Goal: Information Seeking & Learning: Learn about a topic

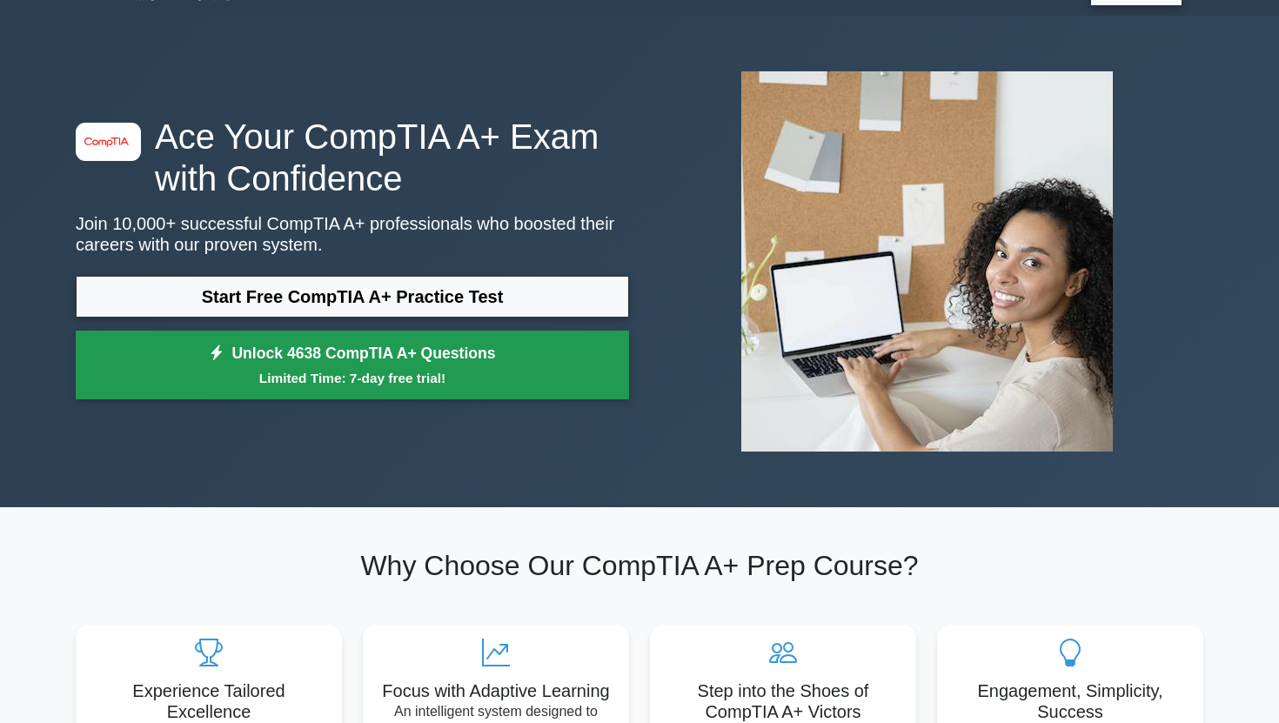
scroll to position [57, 0]
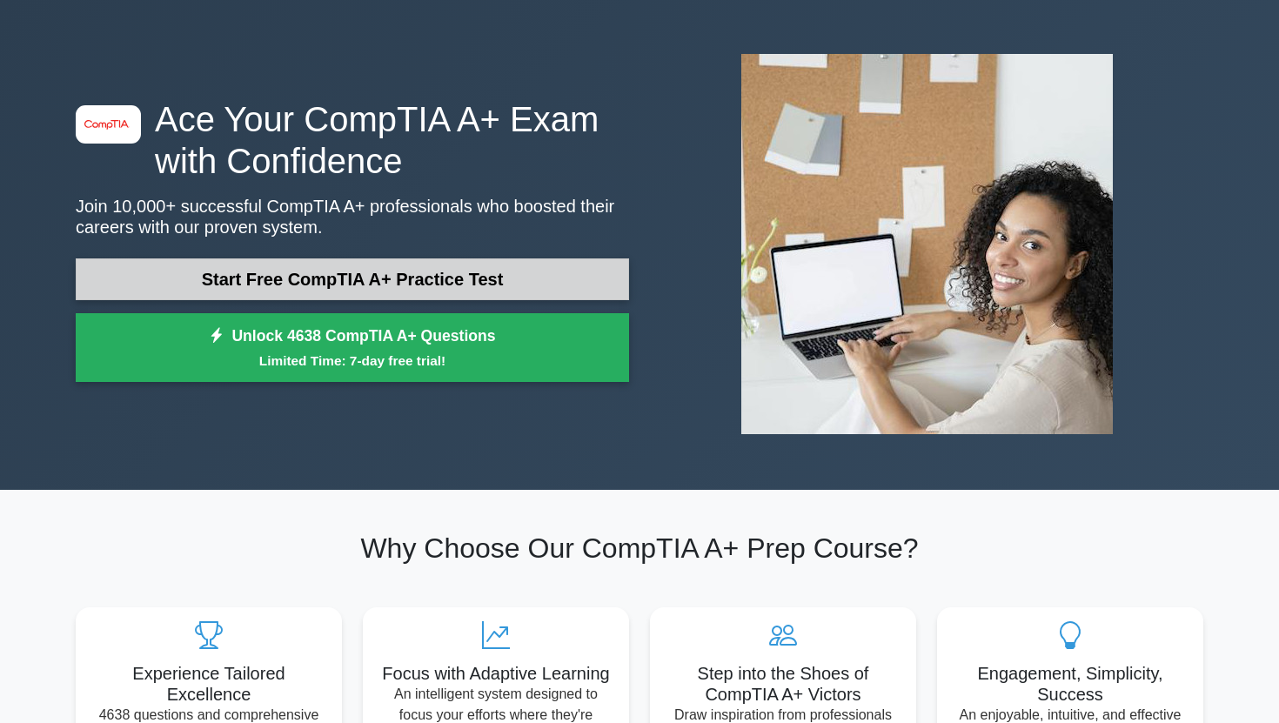
click at [502, 274] on link "Start Free CompTIA A+ Practice Test" at bounding box center [352, 279] width 553 height 42
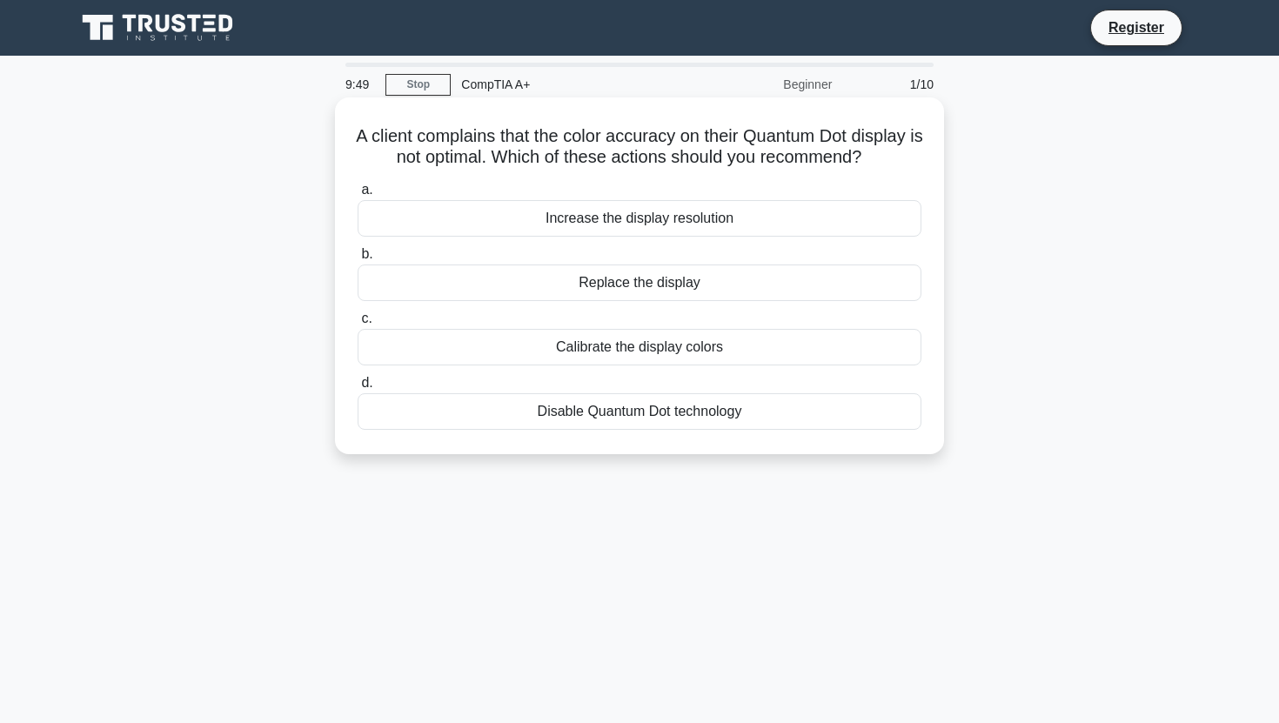
click at [613, 352] on div "Calibrate the display colors" at bounding box center [640, 347] width 564 height 37
click at [358, 325] on input "c. Calibrate the display colors" at bounding box center [358, 318] width 0 height 11
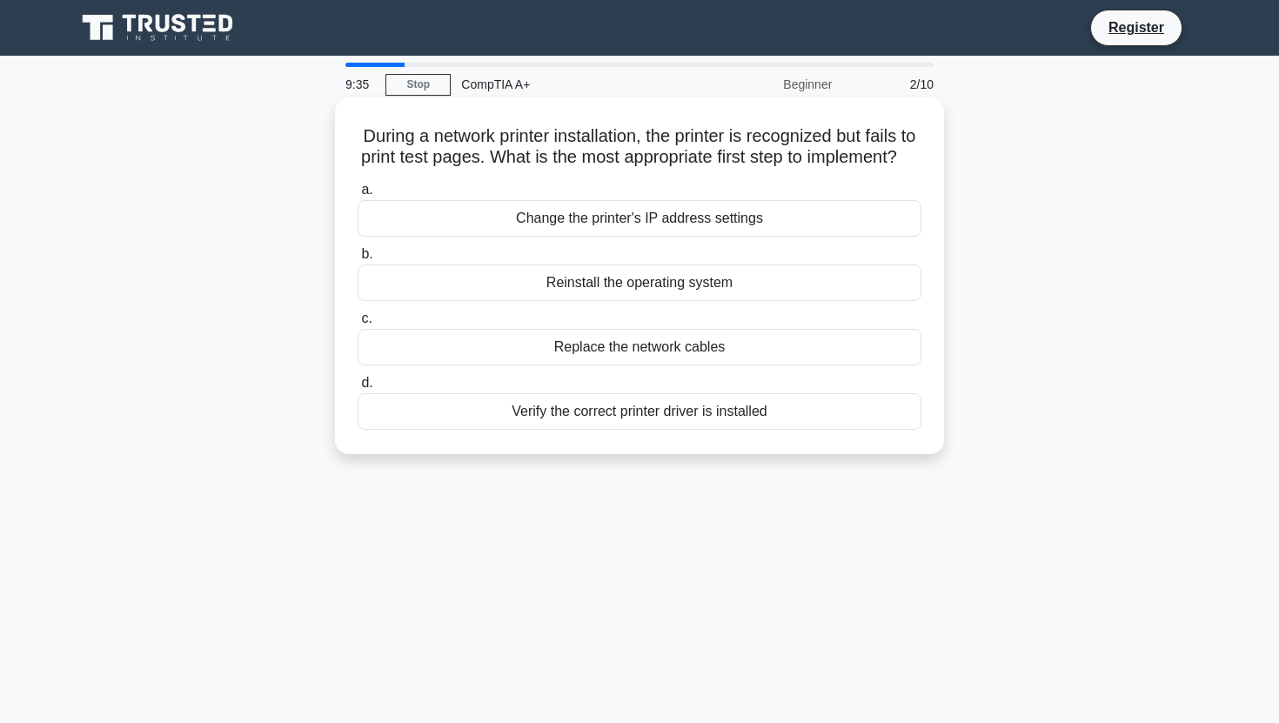
click at [603, 430] on div "Verify the correct printer driver is installed" at bounding box center [640, 411] width 564 height 37
click at [358, 389] on input "d. Verify the correct printer driver is installed" at bounding box center [358, 383] width 0 height 11
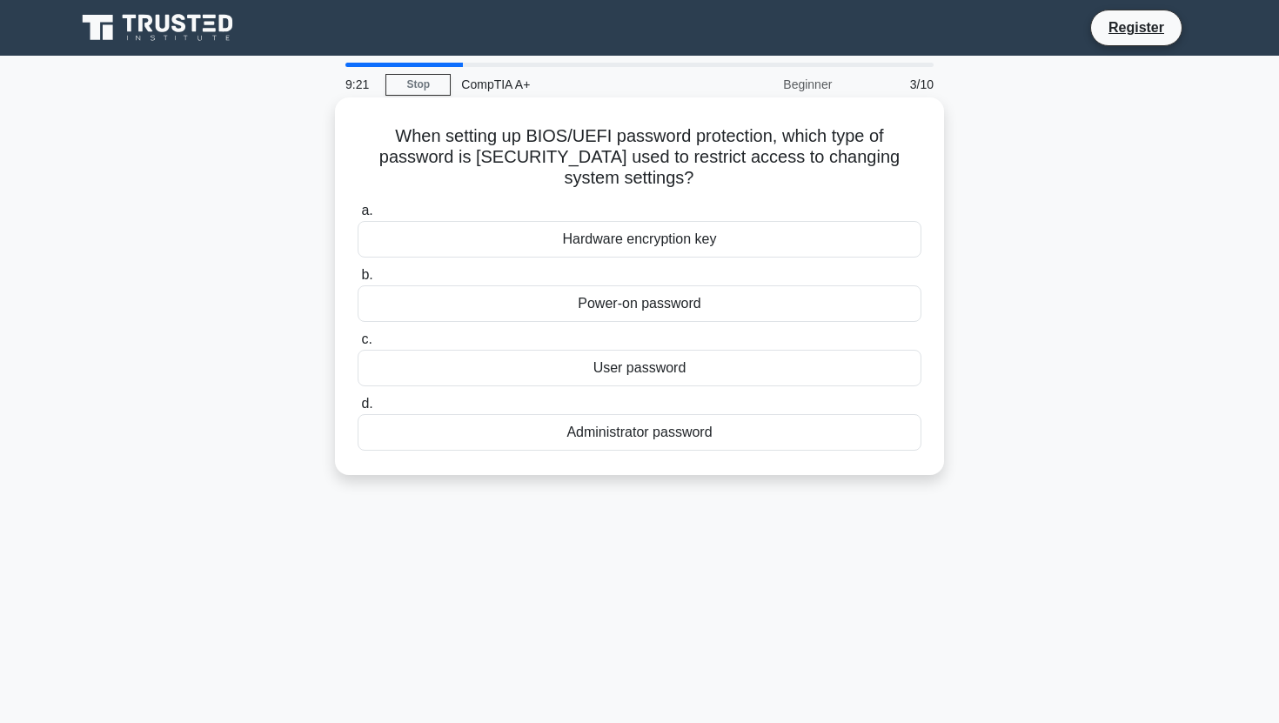
click at [690, 414] on div "Administrator password" at bounding box center [640, 432] width 564 height 37
click at [358, 410] on input "d. Administrator password" at bounding box center [358, 404] width 0 height 11
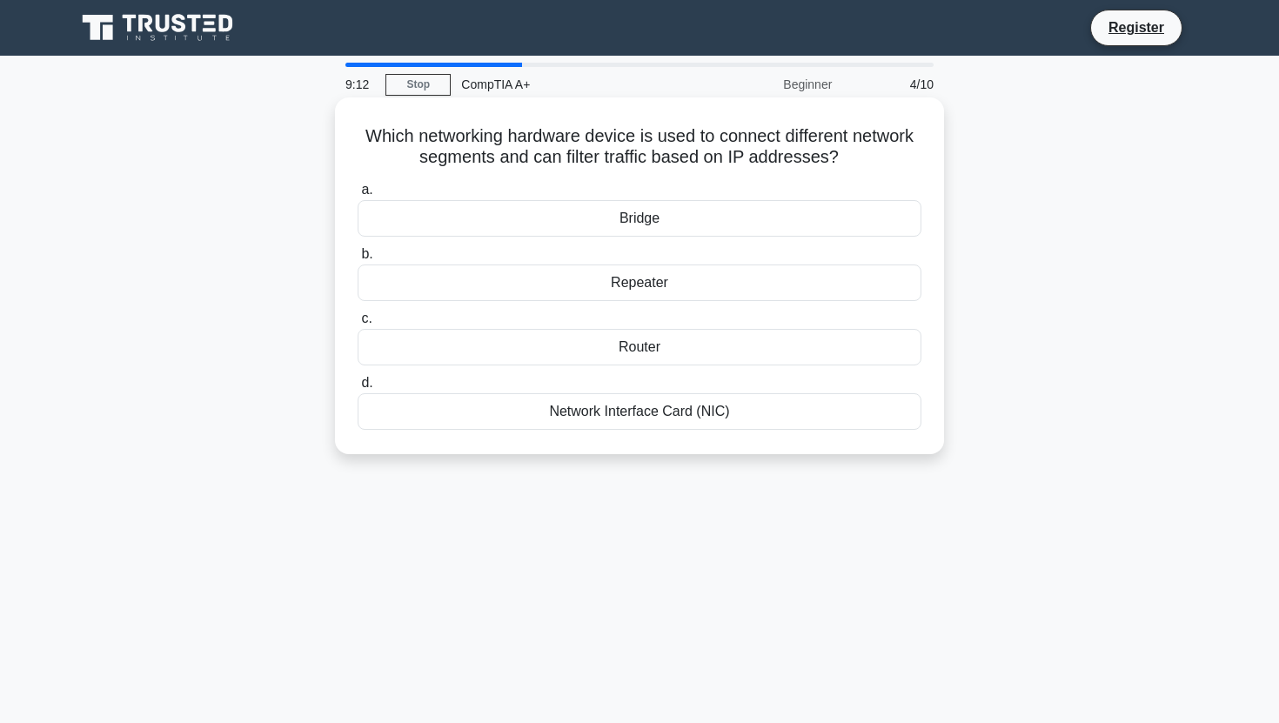
click at [621, 409] on div "Network Interface Card (NIC)" at bounding box center [640, 411] width 564 height 37
click at [358, 389] on input "d. Network Interface Card (NIC)" at bounding box center [358, 383] width 0 height 11
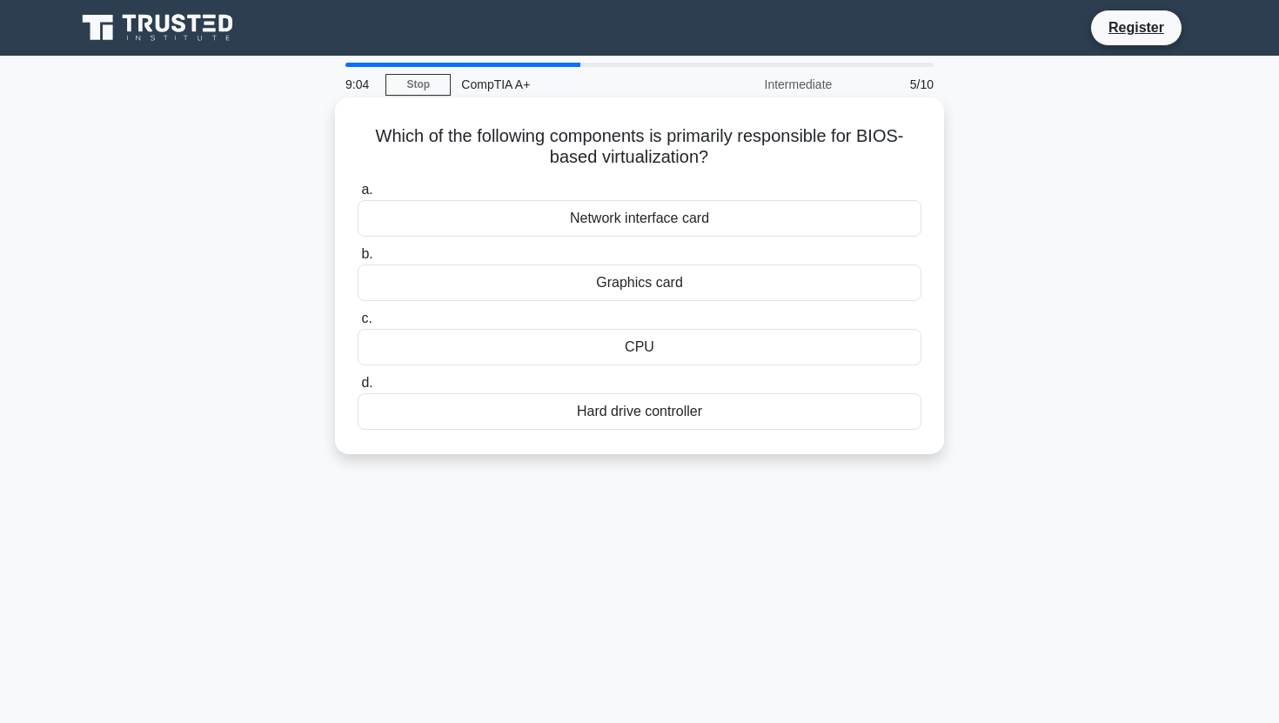
click at [671, 153] on h5 "Which of the following components is primarily responsible for BIOS-based virtu…" at bounding box center [639, 147] width 567 height 44
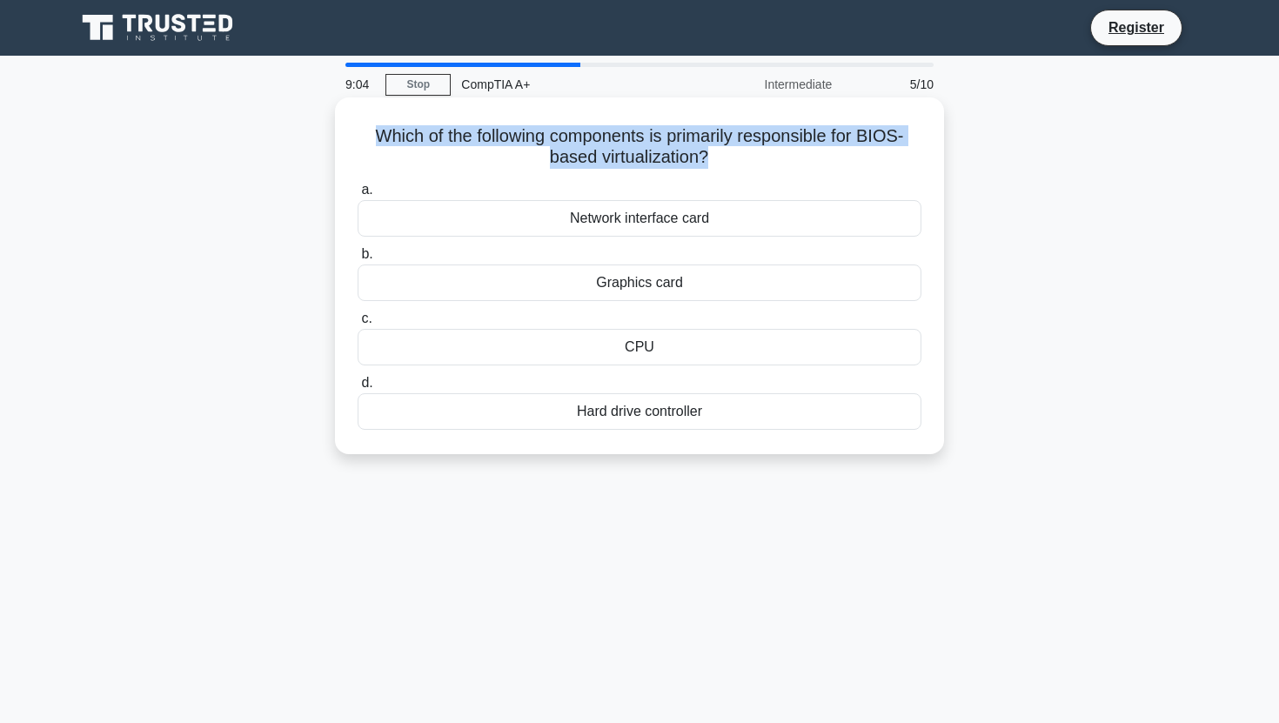
click at [671, 153] on h5 "Which of the following components is primarily responsible for BIOS-based virtu…" at bounding box center [639, 147] width 567 height 44
copy div "Which of the following components is primarily responsible for BIOS-based virtu…"
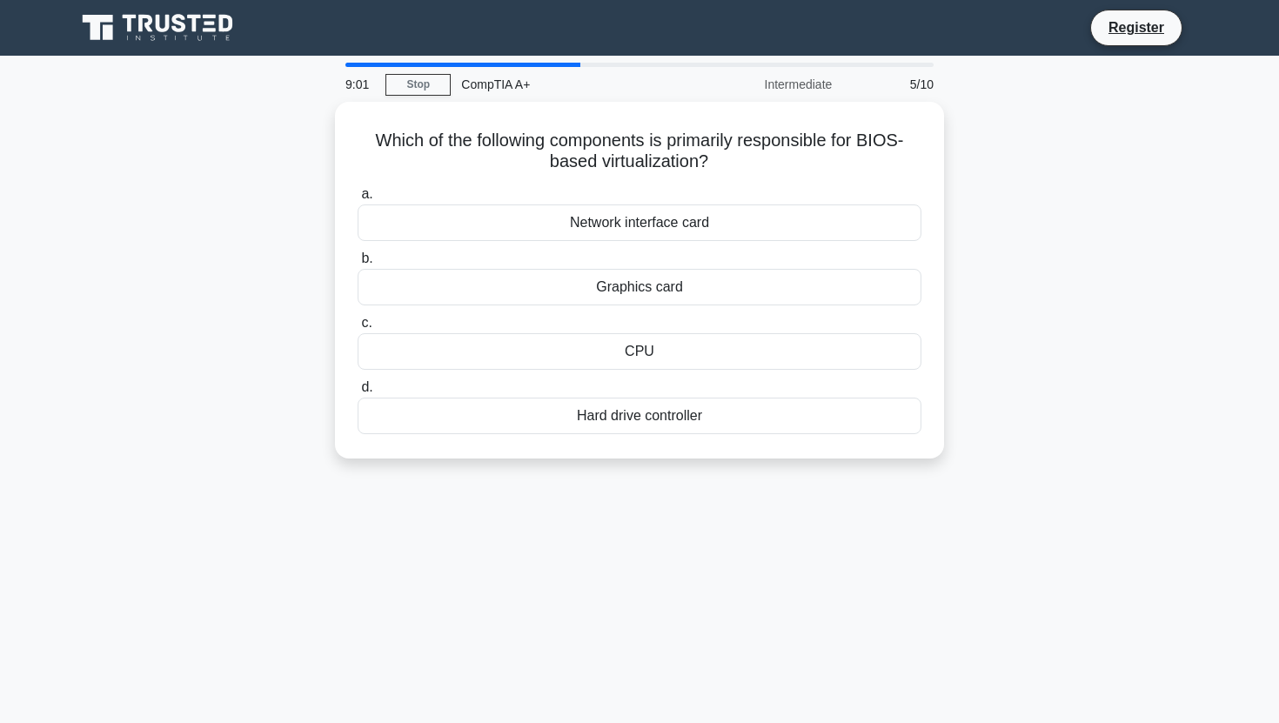
click at [244, 238] on div "Which of the following components is primarily responsible for BIOS-based virtu…" at bounding box center [639, 291] width 1149 height 378
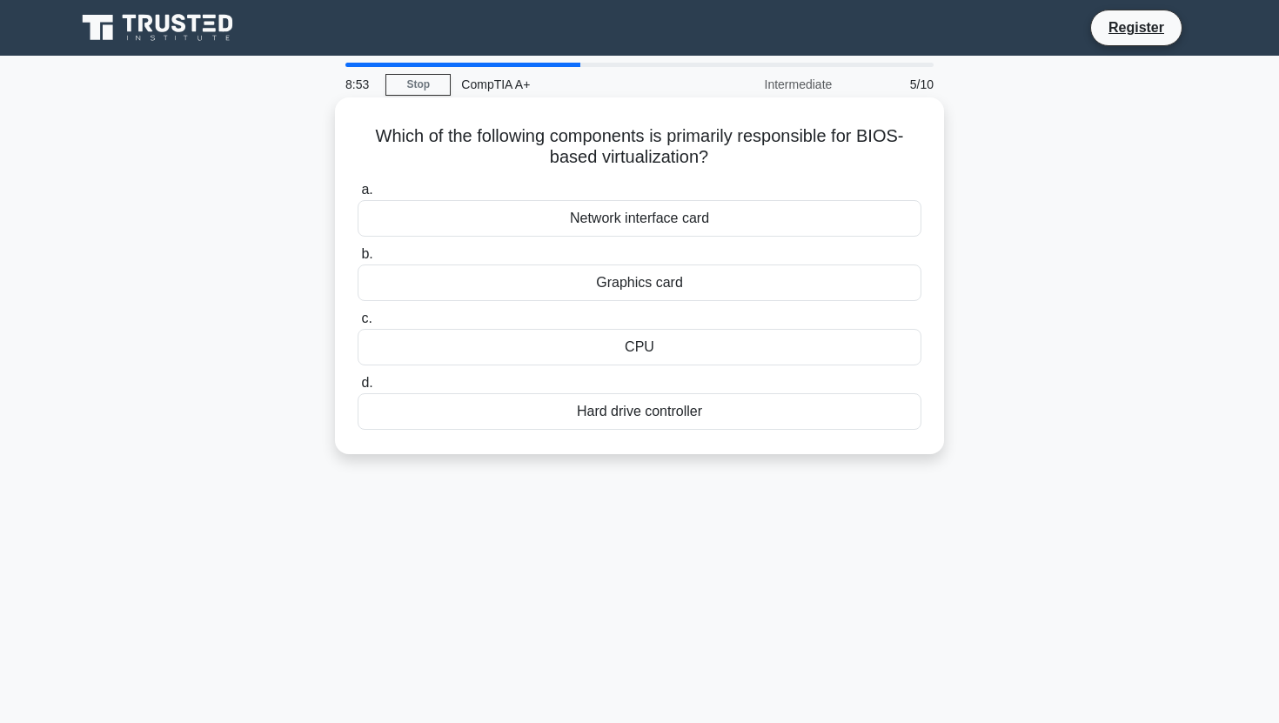
click at [582, 339] on div "CPU" at bounding box center [640, 347] width 564 height 37
click at [358, 325] on input "c. CPU" at bounding box center [358, 318] width 0 height 11
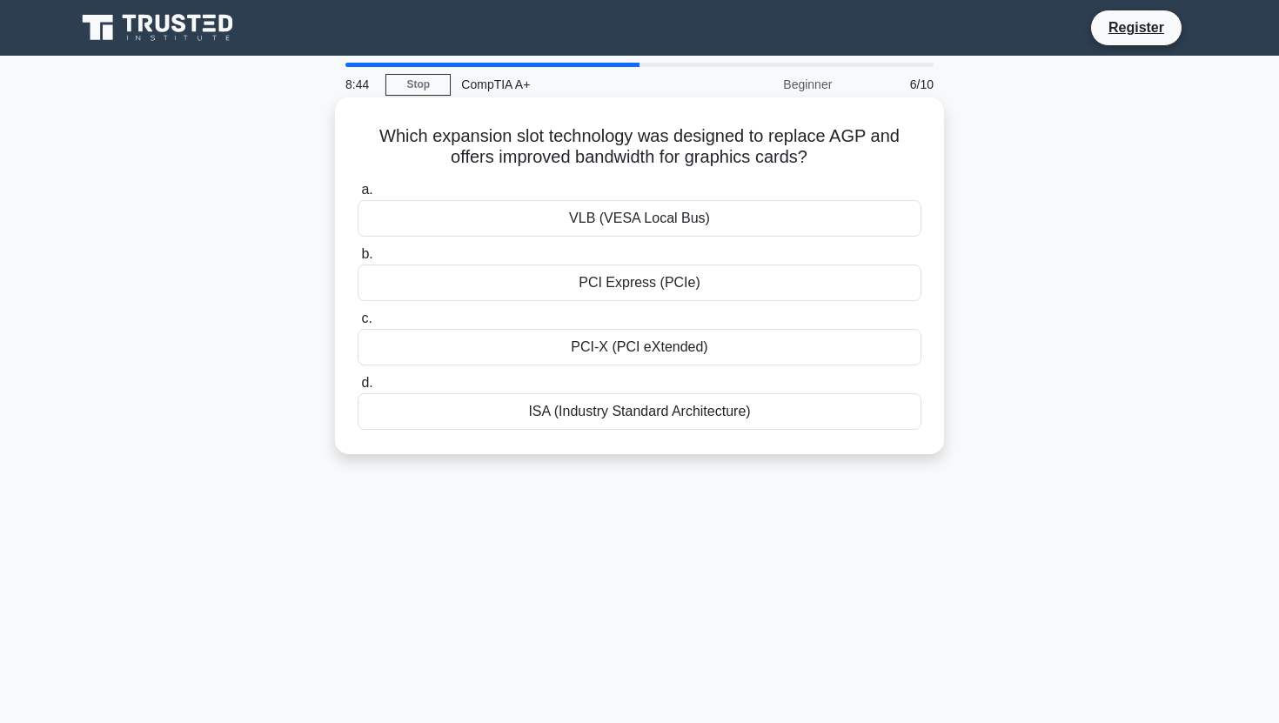
click at [723, 285] on div "PCI Express (PCIe)" at bounding box center [640, 283] width 564 height 37
click at [358, 260] on input "b. PCI Express (PCIe)" at bounding box center [358, 254] width 0 height 11
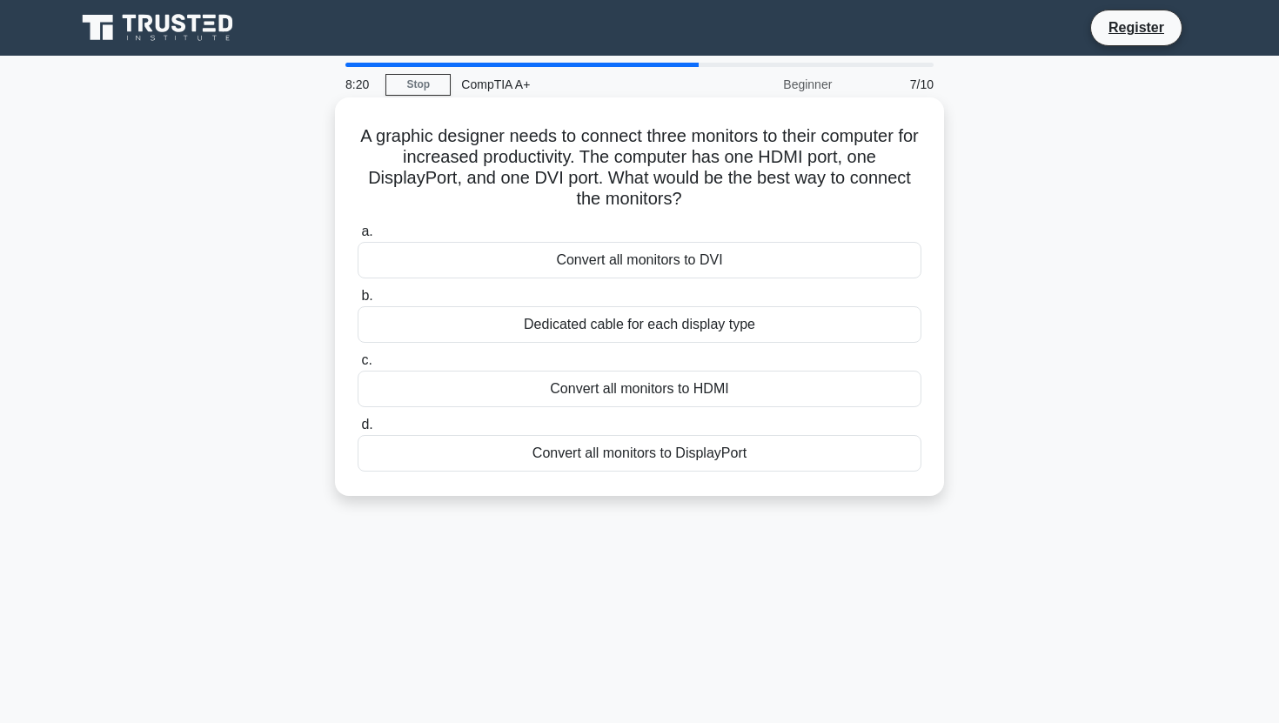
click at [704, 385] on div "Convert all monitors to HDMI" at bounding box center [640, 389] width 564 height 37
click at [358, 366] on input "c. Convert all monitors to HDMI" at bounding box center [358, 360] width 0 height 11
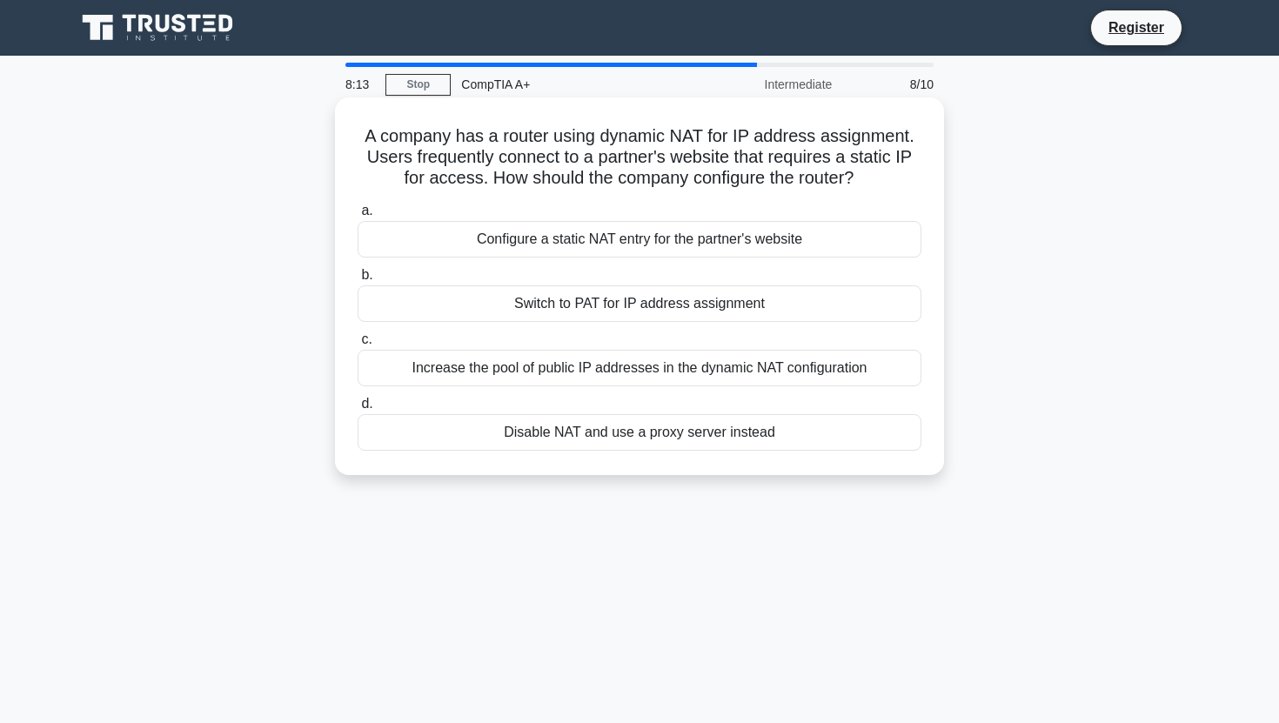
click at [489, 137] on h5 "A company has a router using dynamic NAT for IP address assignment. Users frequ…" at bounding box center [639, 157] width 567 height 64
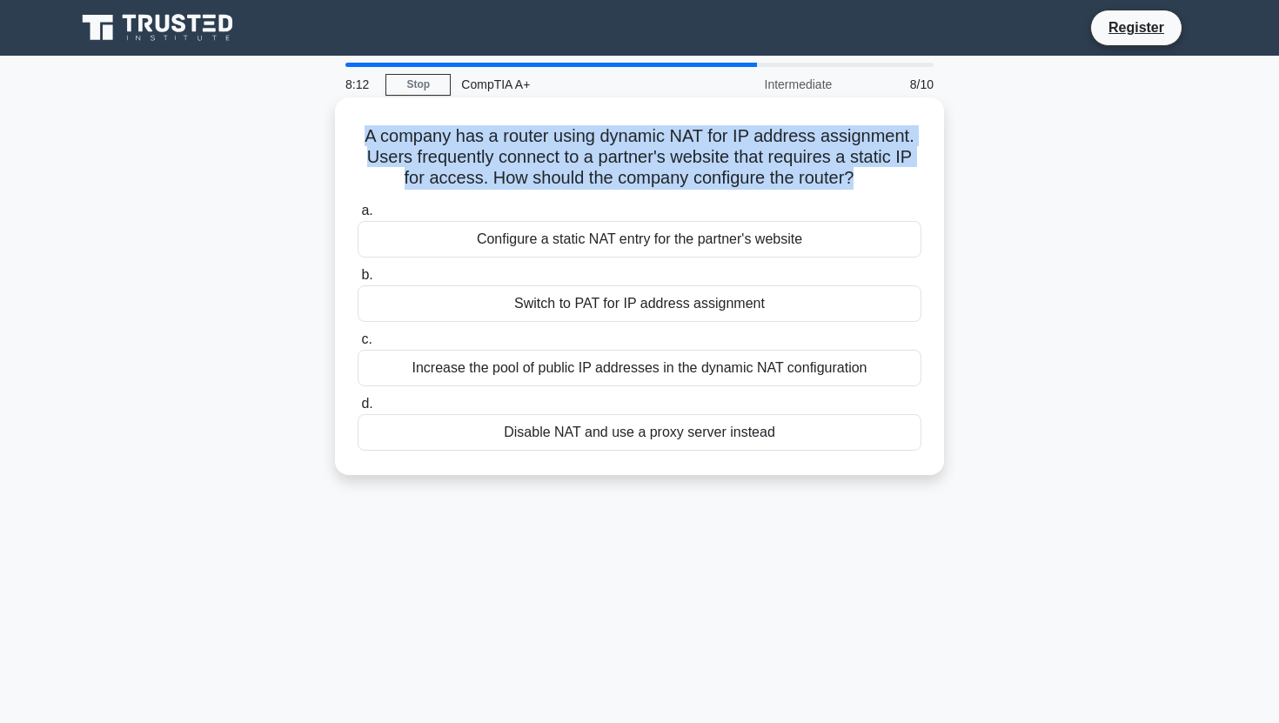
click at [489, 137] on h5 "A company has a router using dynamic NAT for IP address assignment. Users frequ…" at bounding box center [639, 157] width 567 height 64
copy div "A company has a router using dynamic NAT for IP address assignment. Users frequ…"
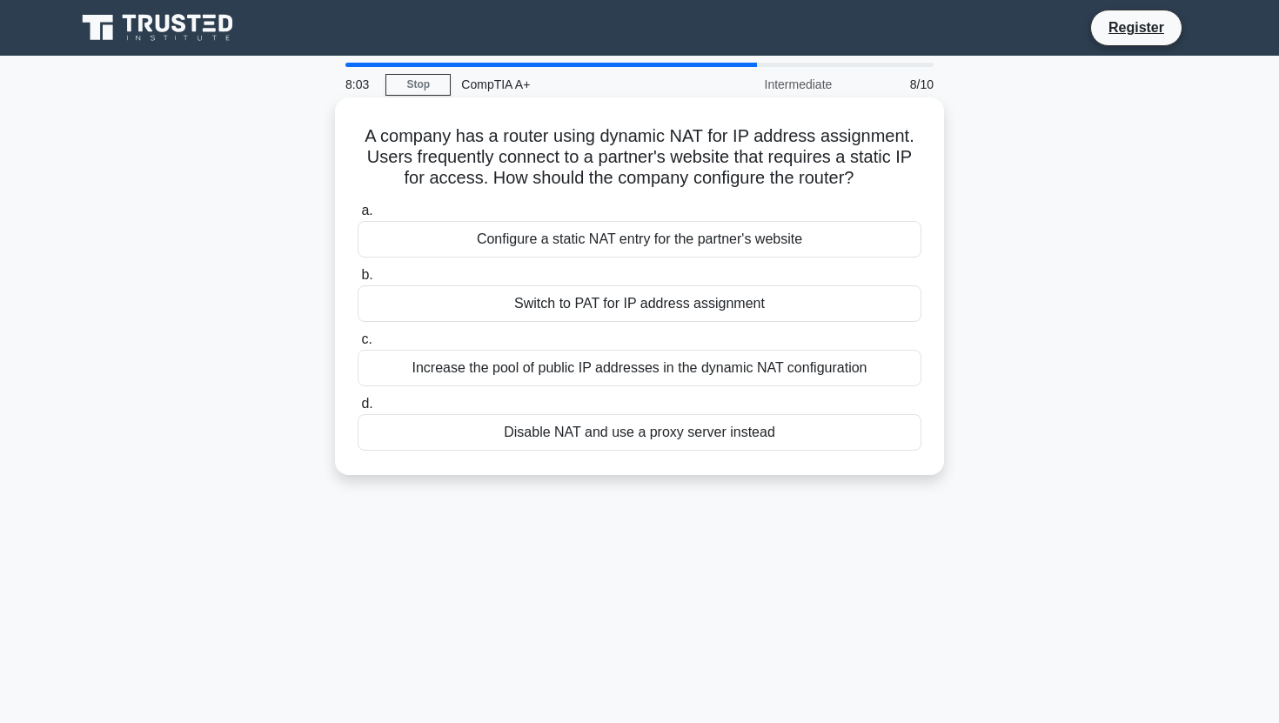
click at [685, 249] on div "Configure a static NAT entry for the partner's website" at bounding box center [640, 239] width 564 height 37
click at [358, 217] on input "a. Configure a static NAT entry for the partner's website" at bounding box center [358, 210] width 0 height 11
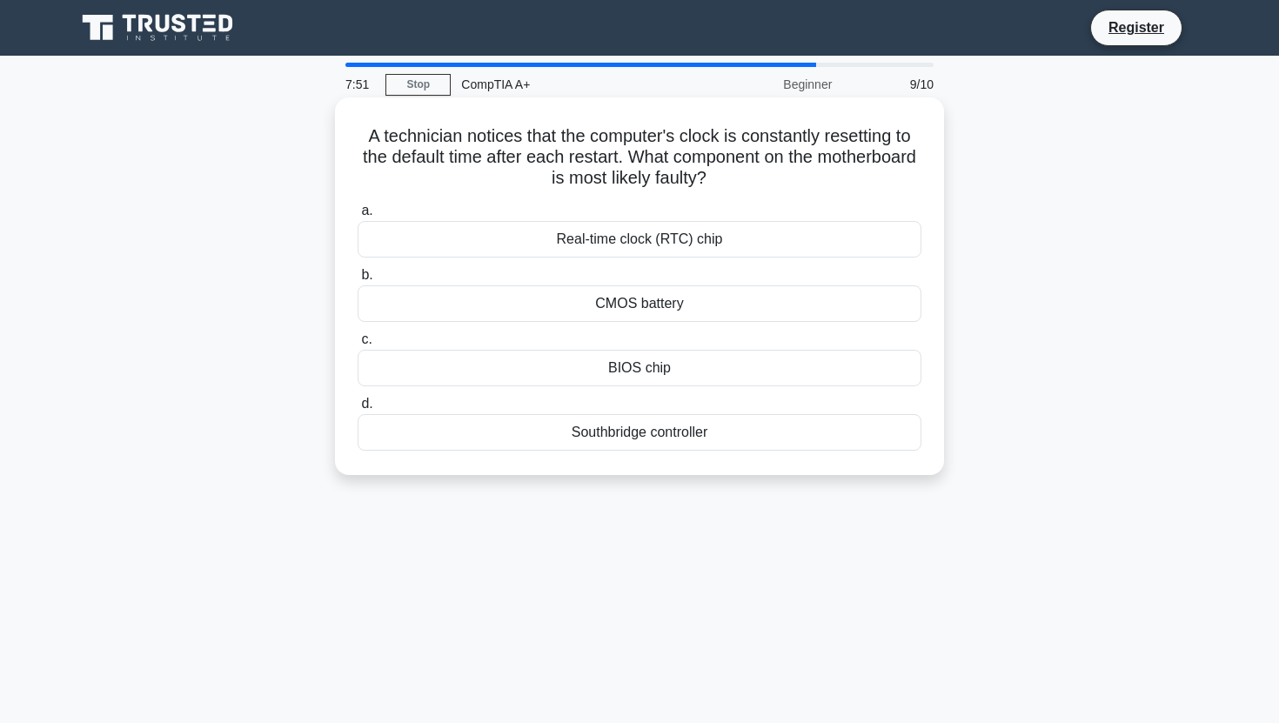
click at [717, 302] on div "CMOS battery" at bounding box center [640, 303] width 564 height 37
click at [358, 281] on input "b. CMOS battery" at bounding box center [358, 275] width 0 height 11
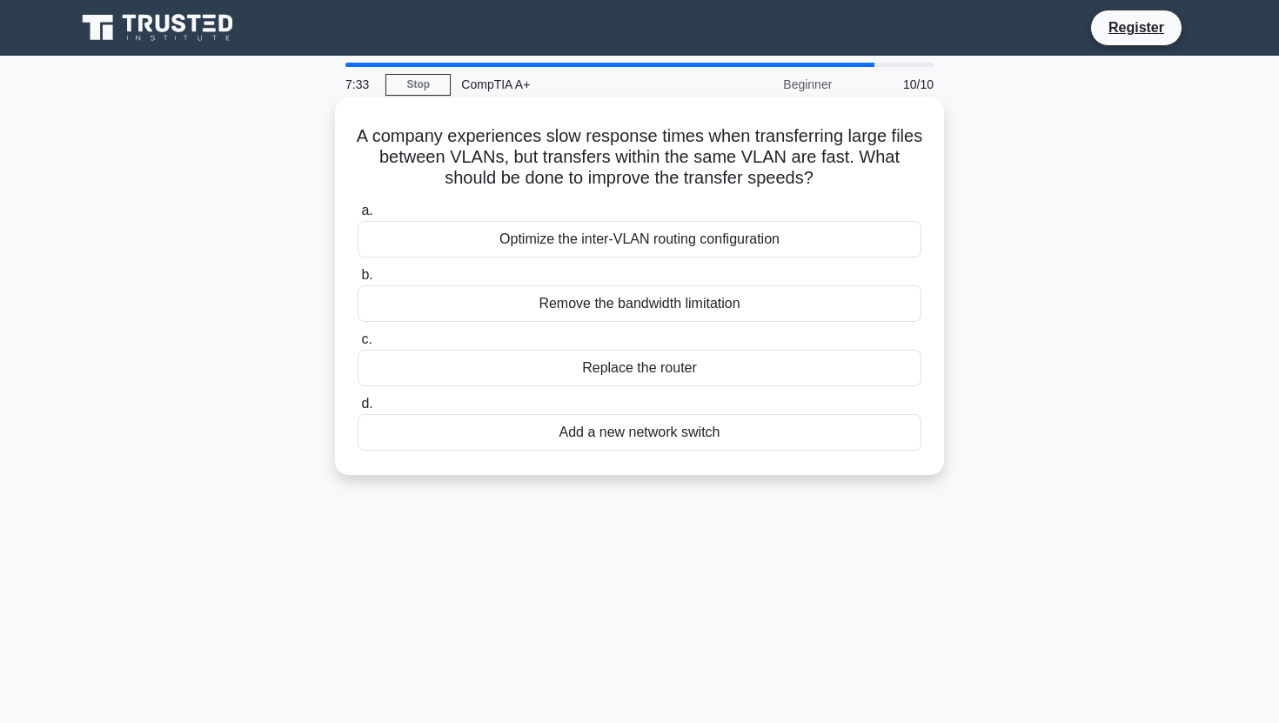
click at [780, 240] on div "Optimize the inter-VLAN routing configuration" at bounding box center [640, 239] width 564 height 37
click at [358, 217] on input "a. Optimize the inter-VLAN routing configuration" at bounding box center [358, 210] width 0 height 11
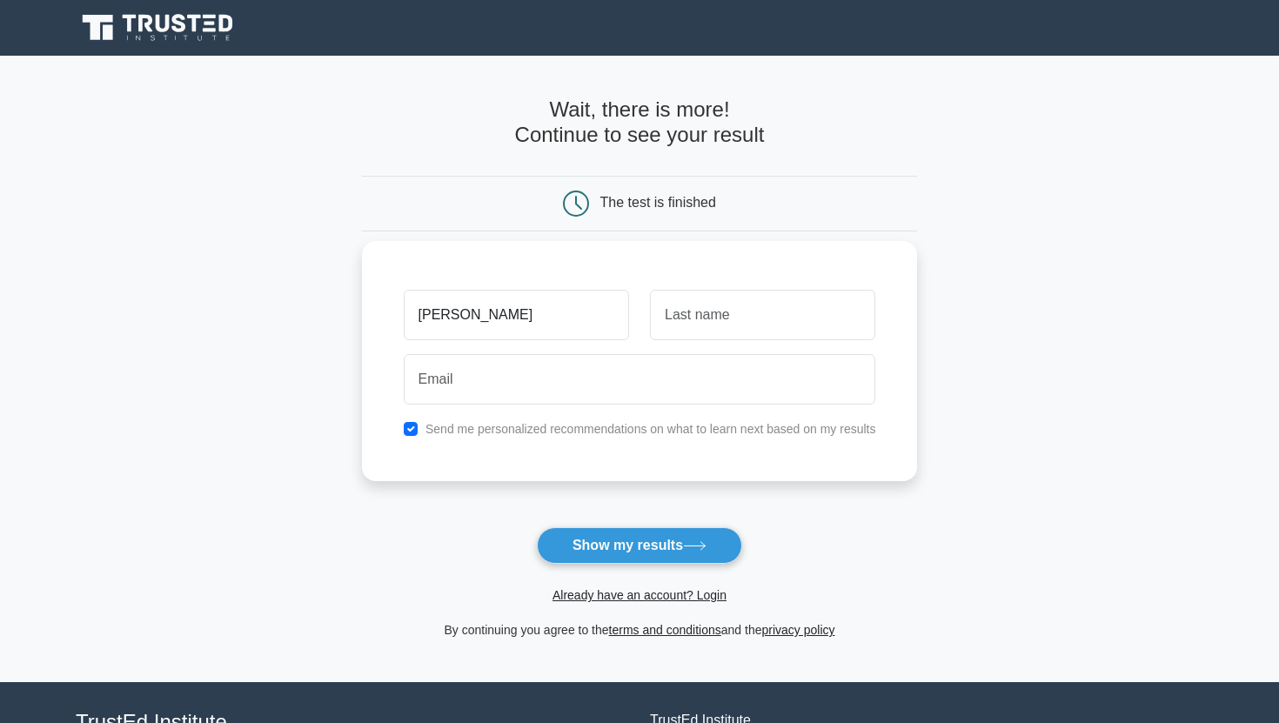
type input "carlos"
click at [728, 332] on input "text" at bounding box center [762, 315] width 225 height 50
click at [667, 555] on button "Show my results" at bounding box center [639, 545] width 205 height 37
type input "b"
click at [611, 312] on input "carlos" at bounding box center [516, 315] width 225 height 50
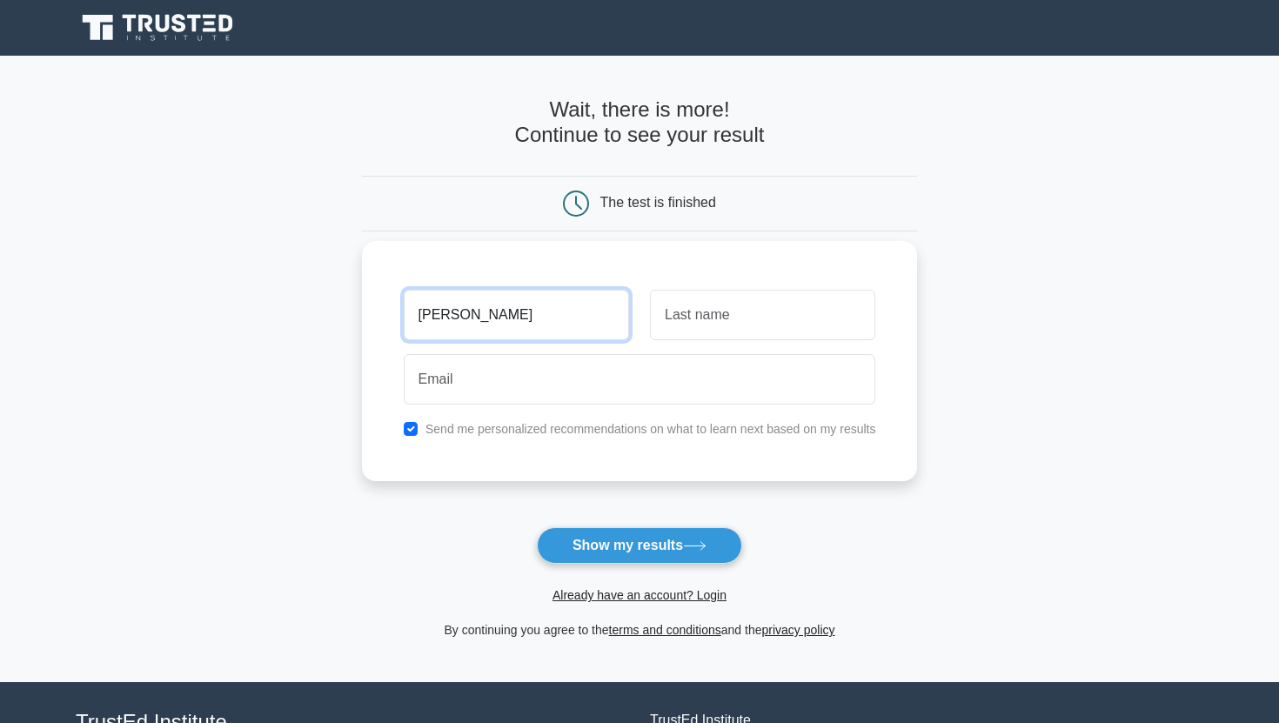
click at [611, 312] on input "carlos" at bounding box center [516, 315] width 225 height 50
type input "joe"
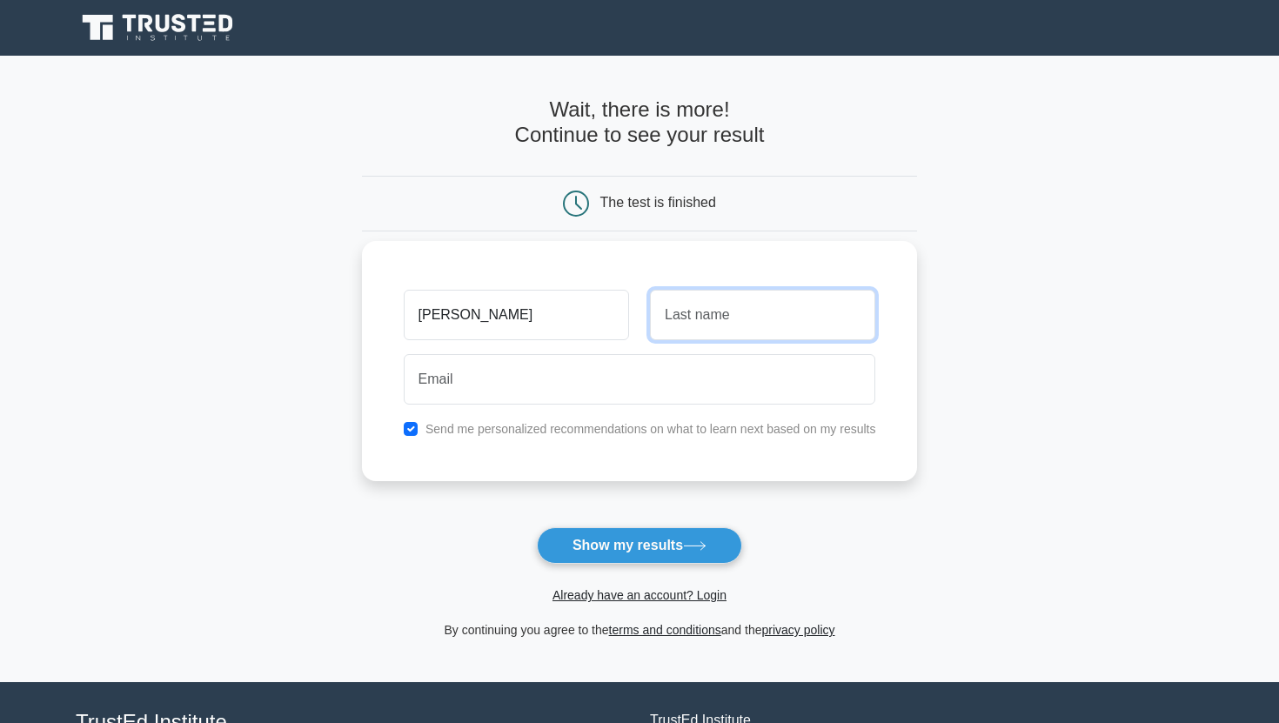
click at [713, 320] on input "text" at bounding box center [762, 315] width 225 height 50
type input "shmoe"
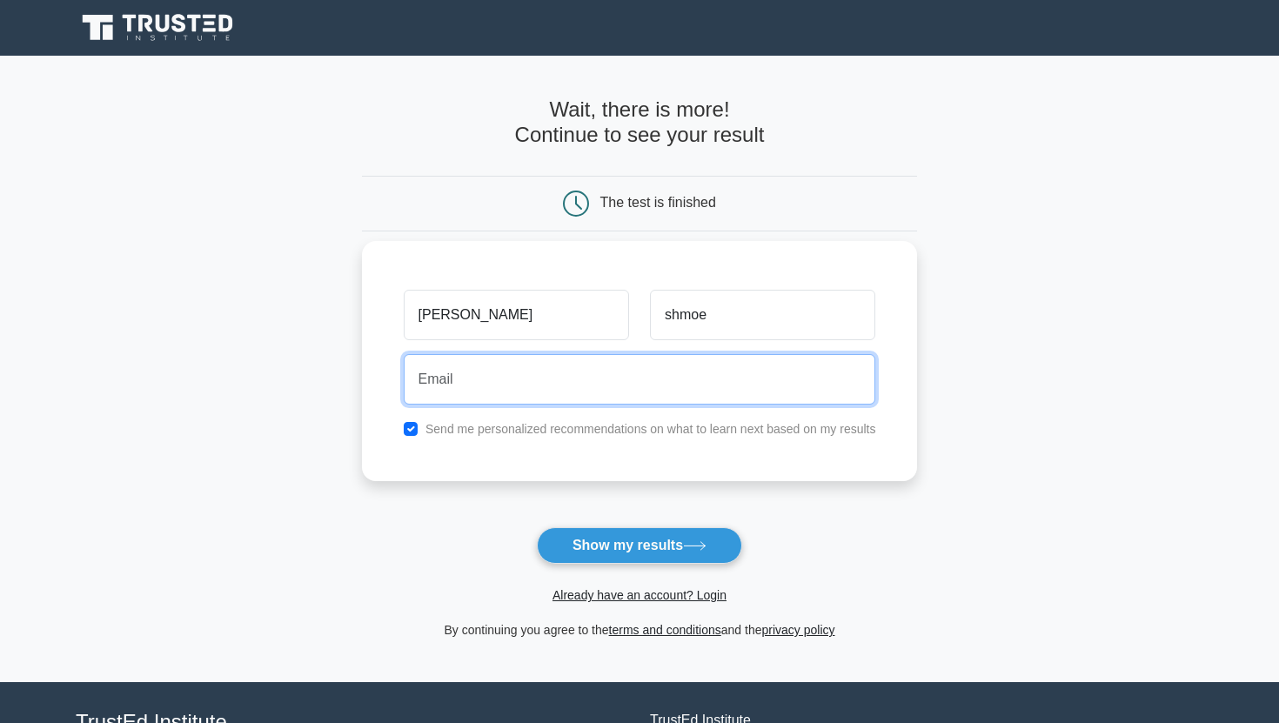
click at [668, 383] on input "email" at bounding box center [640, 379] width 473 height 50
type input "c"
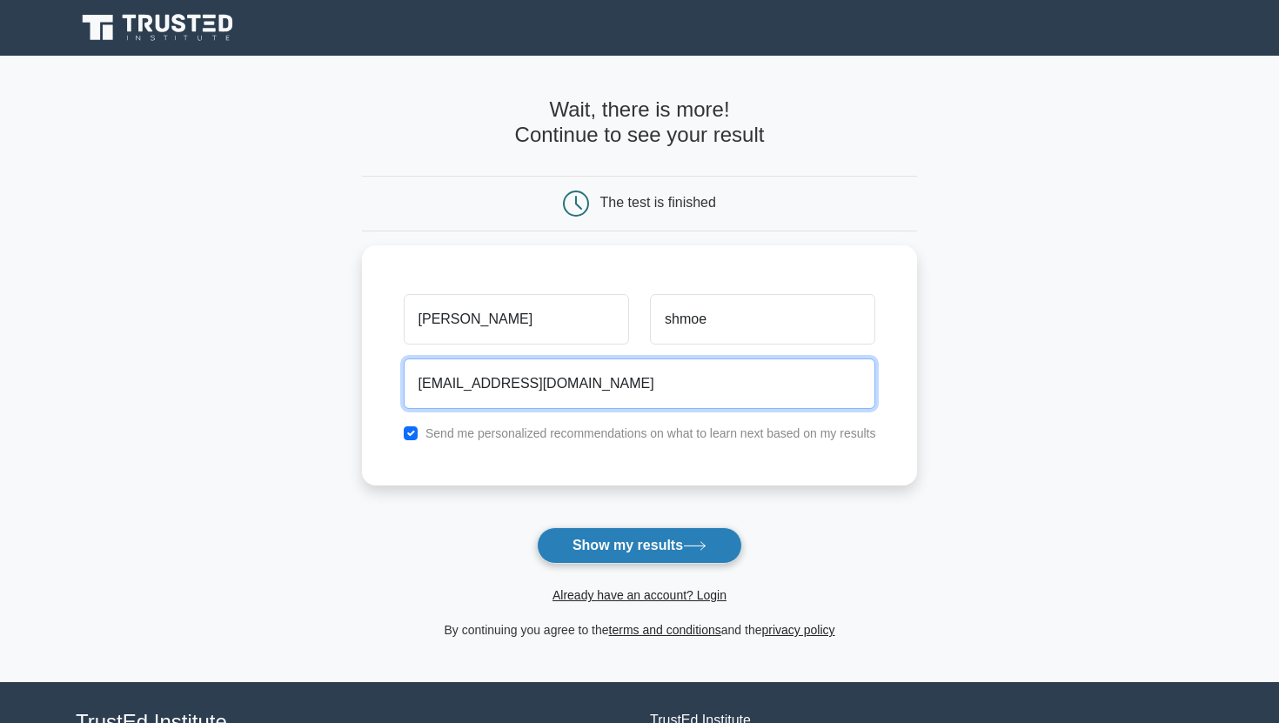
type input "joeshmoe@gmail.com"
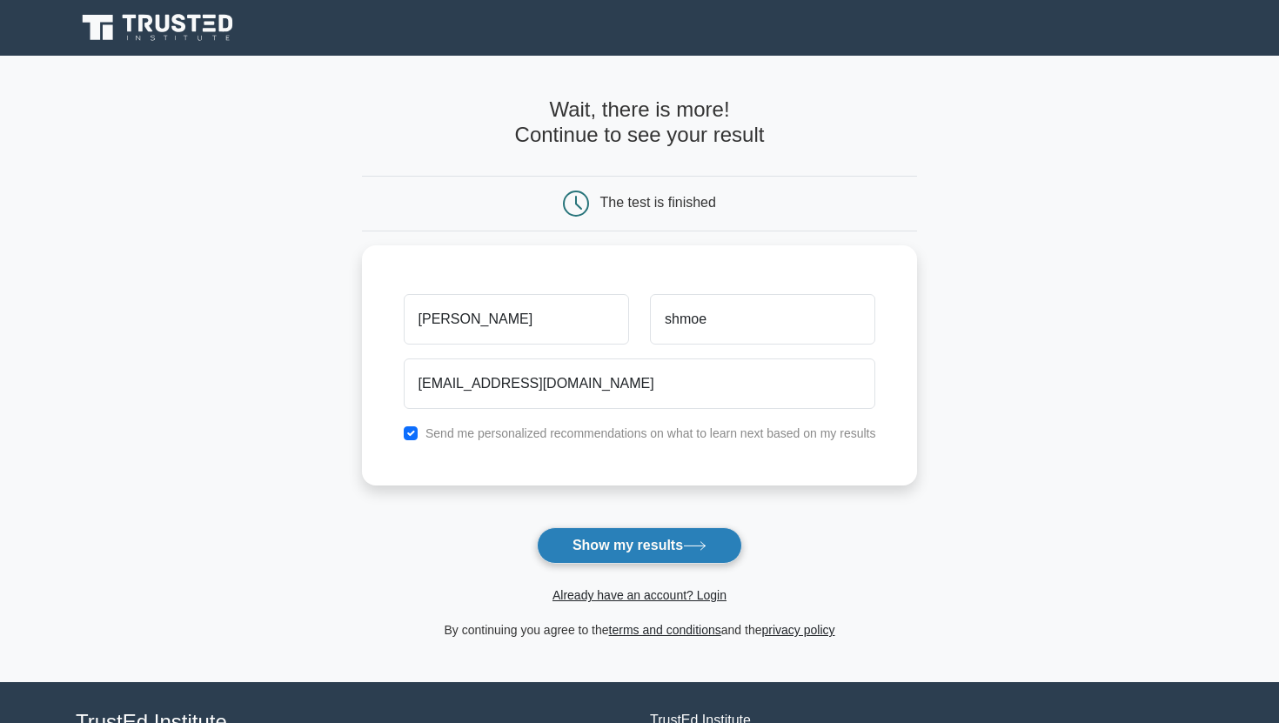
click at [679, 530] on button "Show my results" at bounding box center [639, 545] width 205 height 37
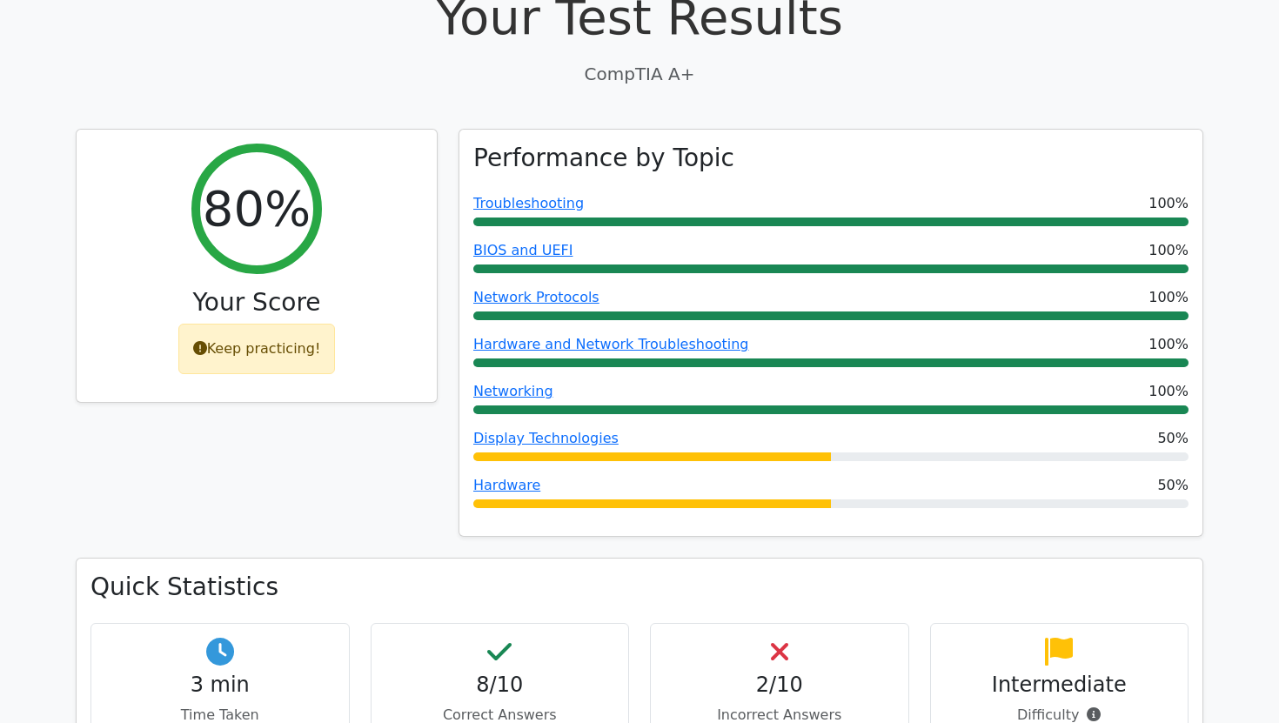
scroll to position [572, 0]
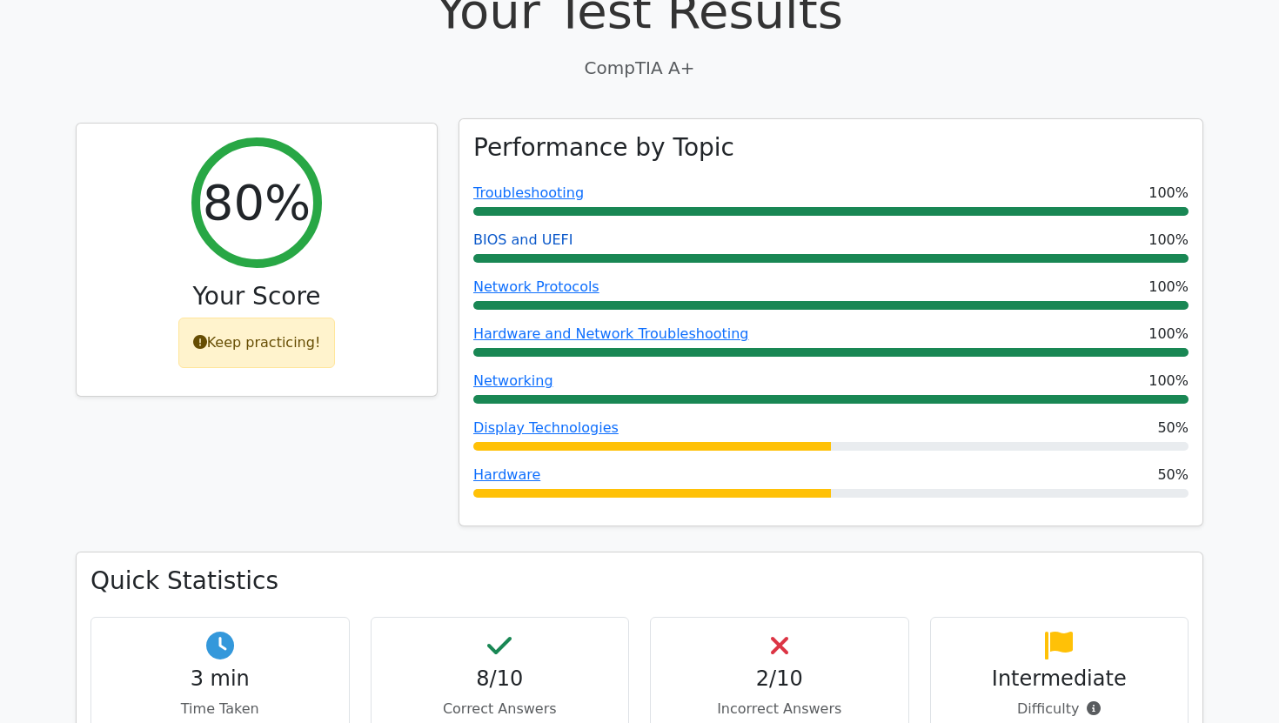
click at [551, 231] on link "BIOS and UEFI" at bounding box center [522, 239] width 99 height 17
click at [535, 184] on link "Troubleshooting" at bounding box center [528, 192] width 111 height 17
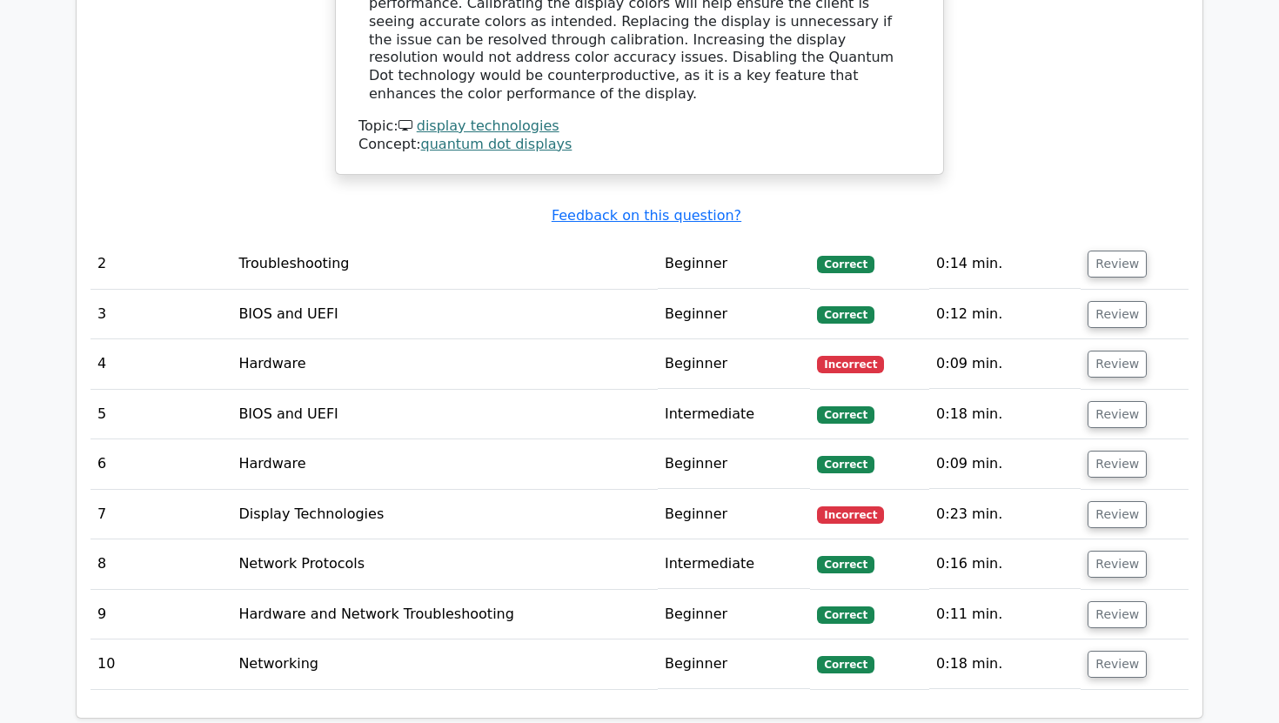
scroll to position [1971, 0]
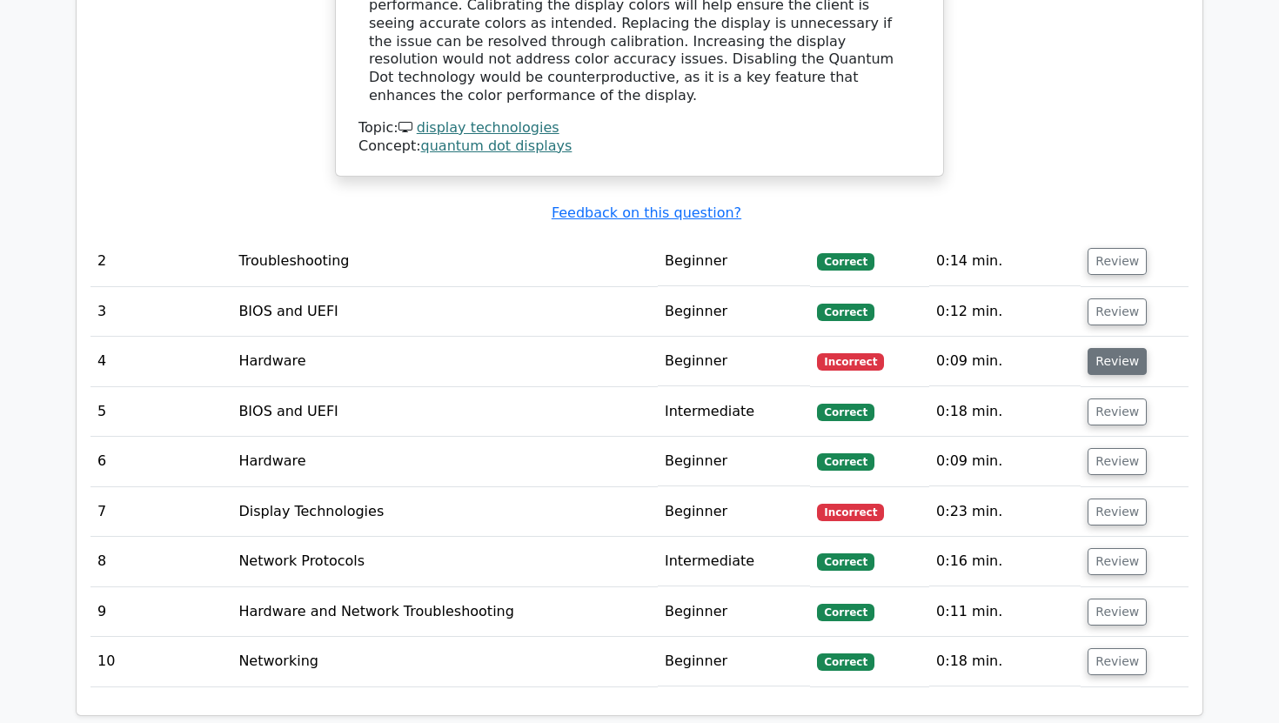
click at [1107, 348] on button "Review" at bounding box center [1117, 361] width 59 height 27
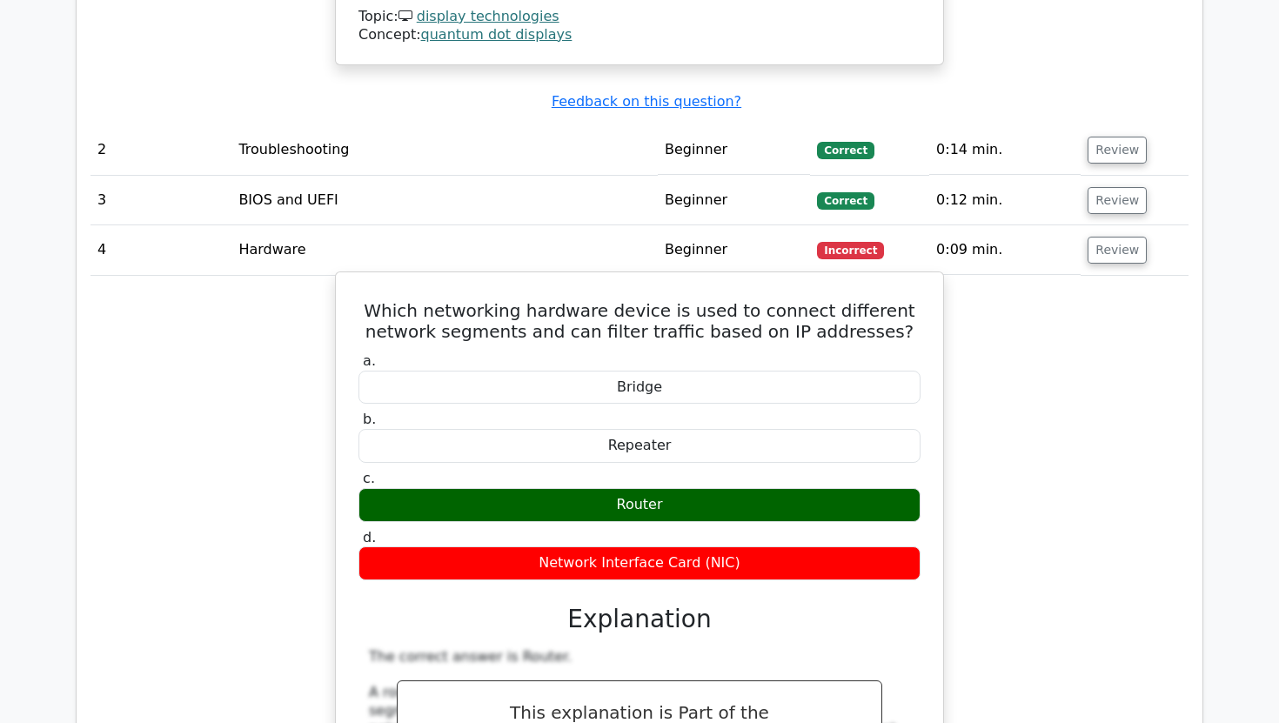
scroll to position [2083, 0]
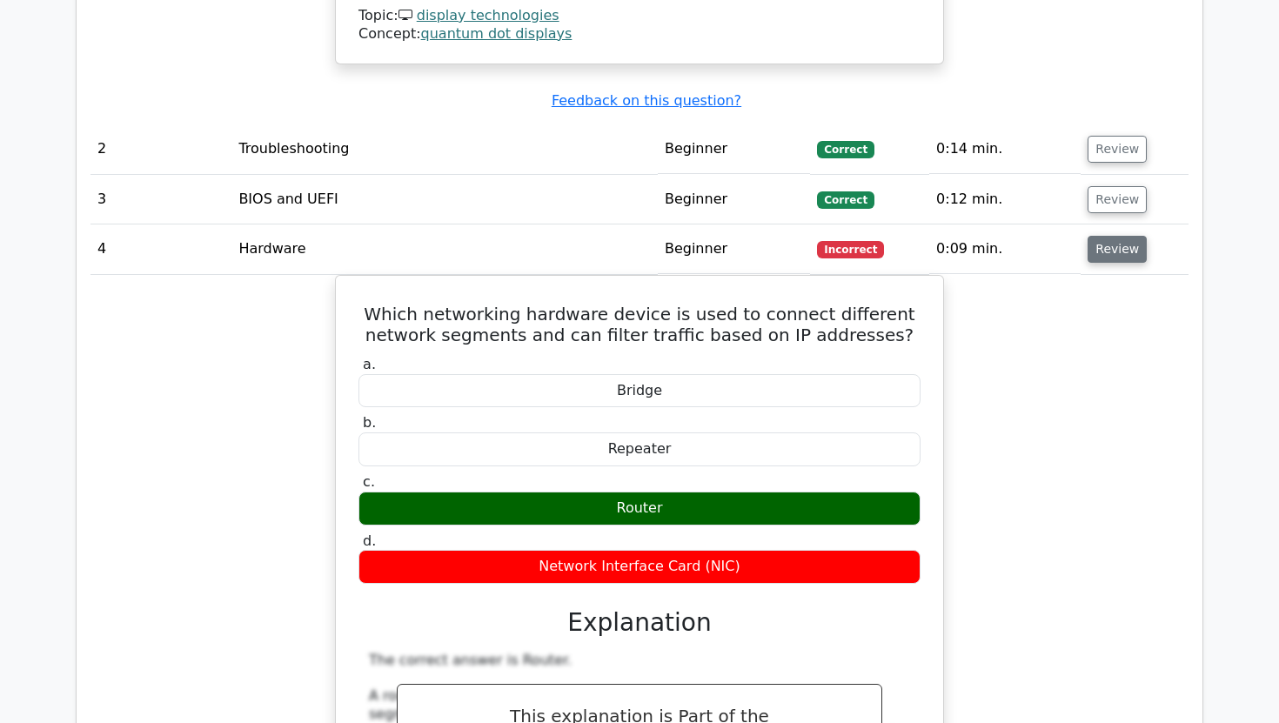
click at [1133, 236] on button "Review" at bounding box center [1117, 249] width 59 height 27
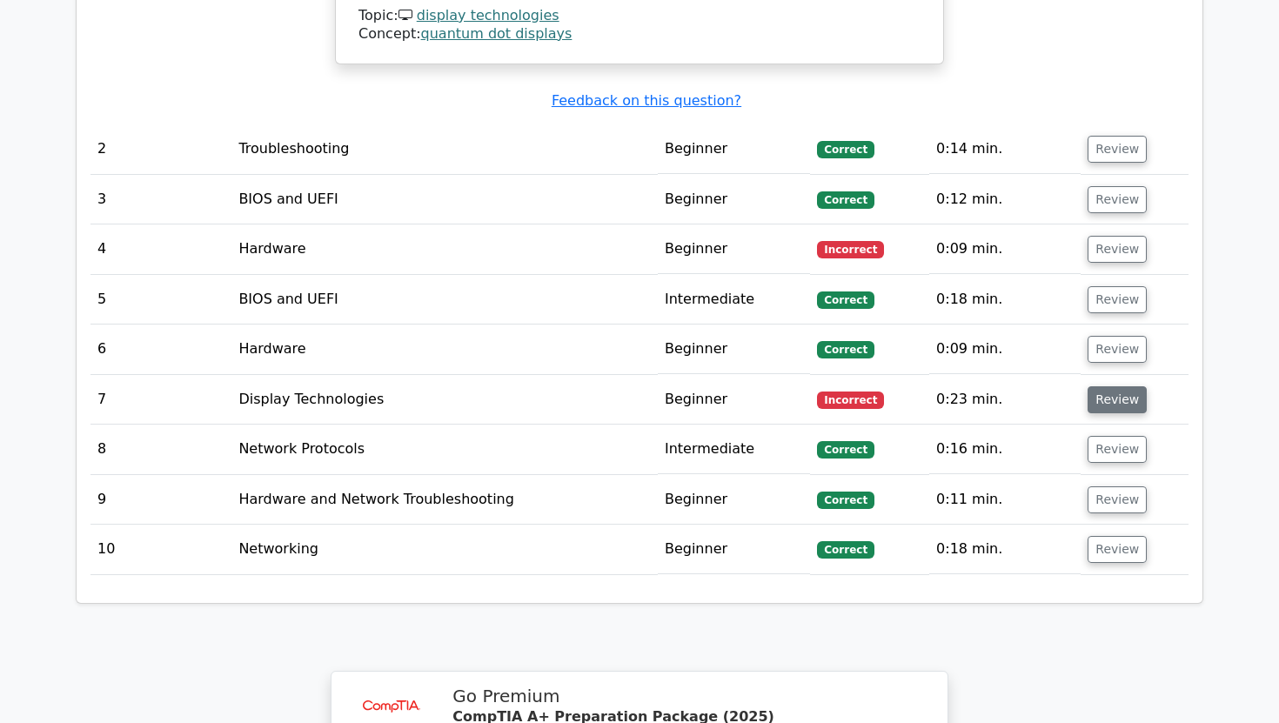
click at [1103, 386] on button "Review" at bounding box center [1117, 399] width 59 height 27
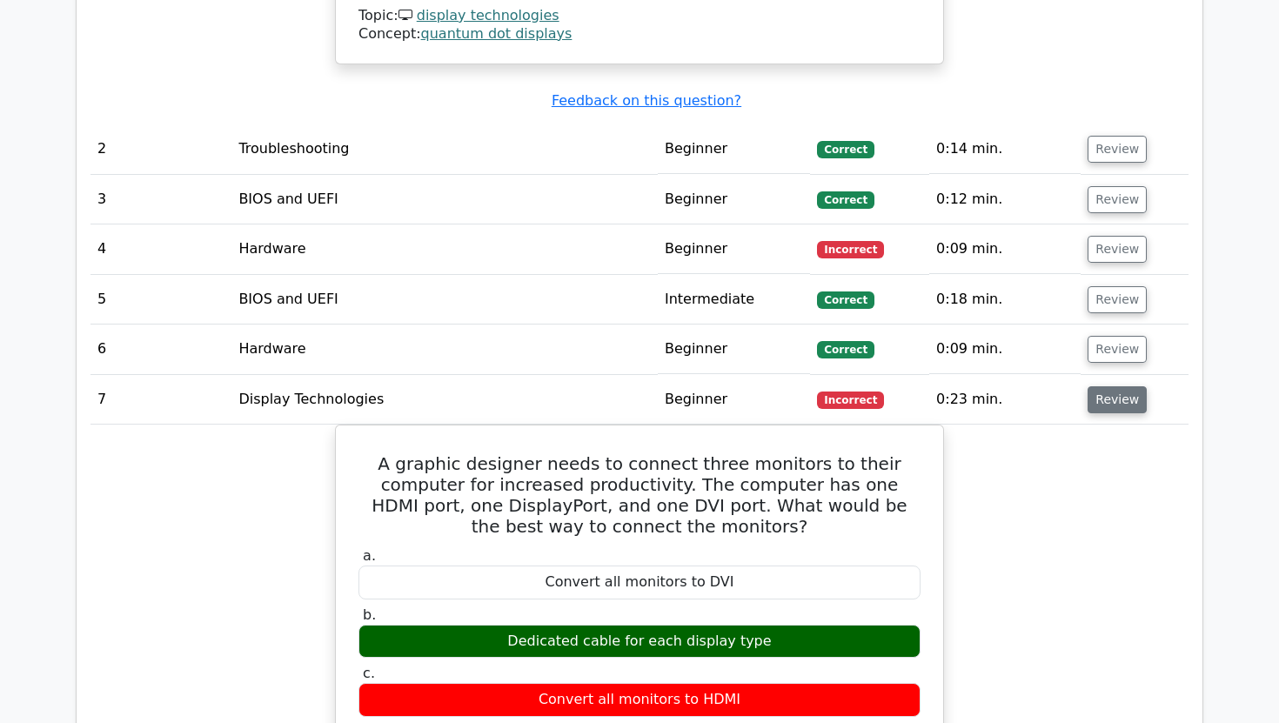
click at [1103, 386] on button "Review" at bounding box center [1117, 399] width 59 height 27
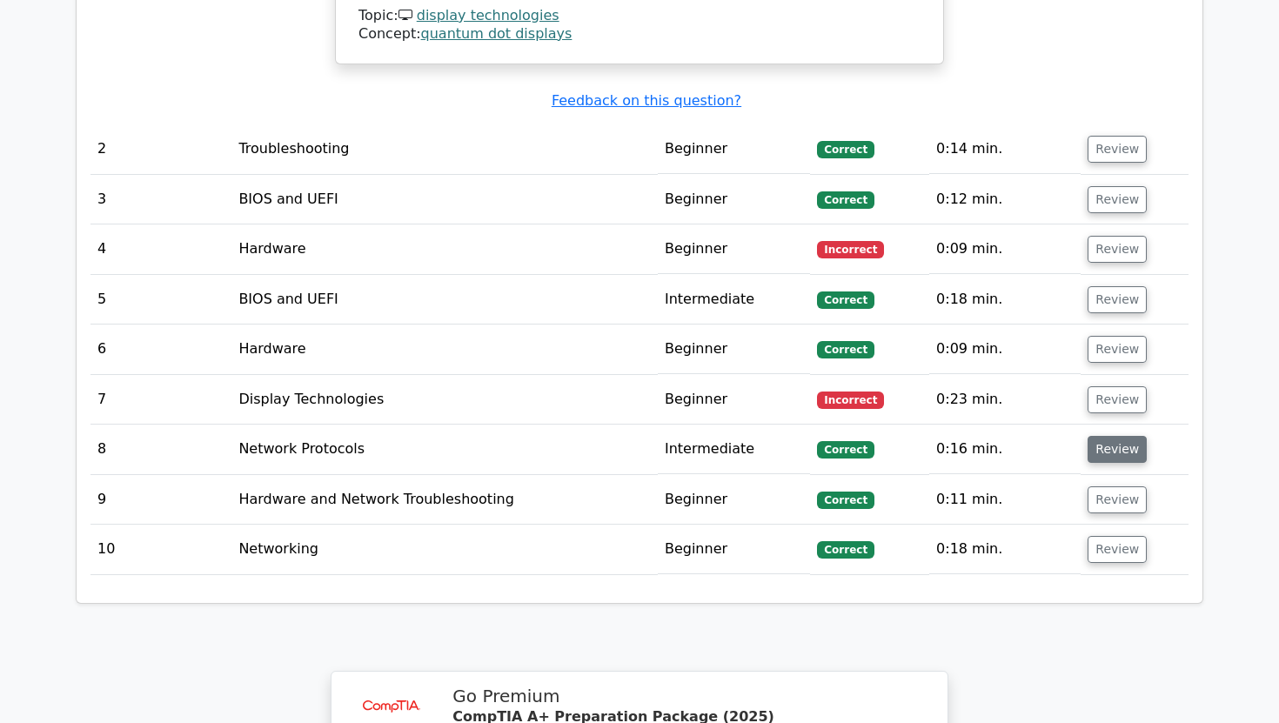
click at [1095, 436] on button "Review" at bounding box center [1117, 449] width 59 height 27
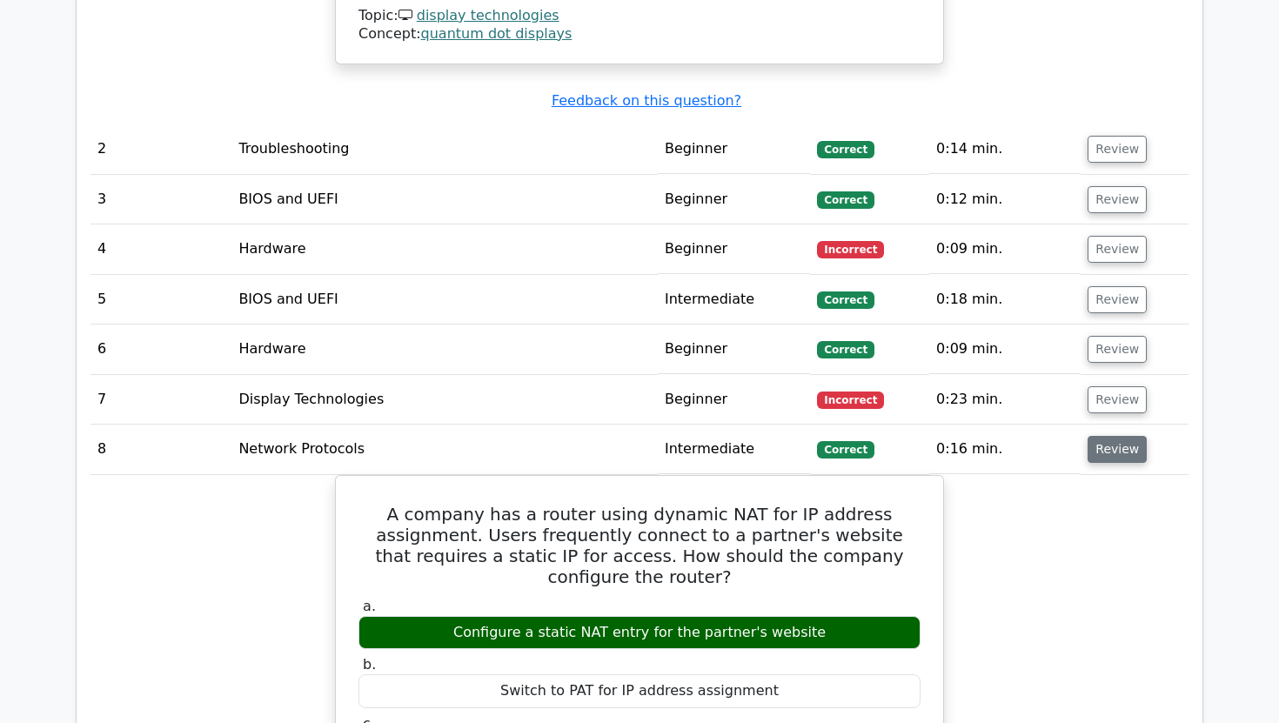
click at [1095, 436] on button "Review" at bounding box center [1117, 449] width 59 height 27
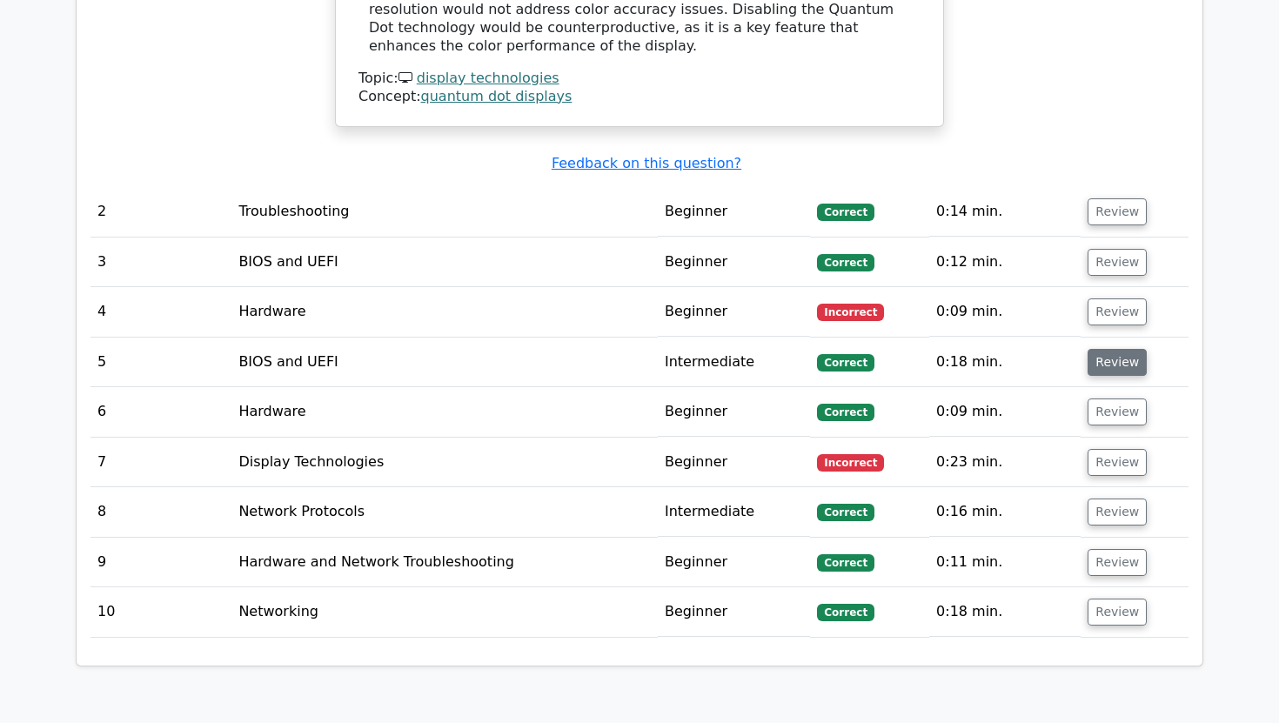
scroll to position [2015, 0]
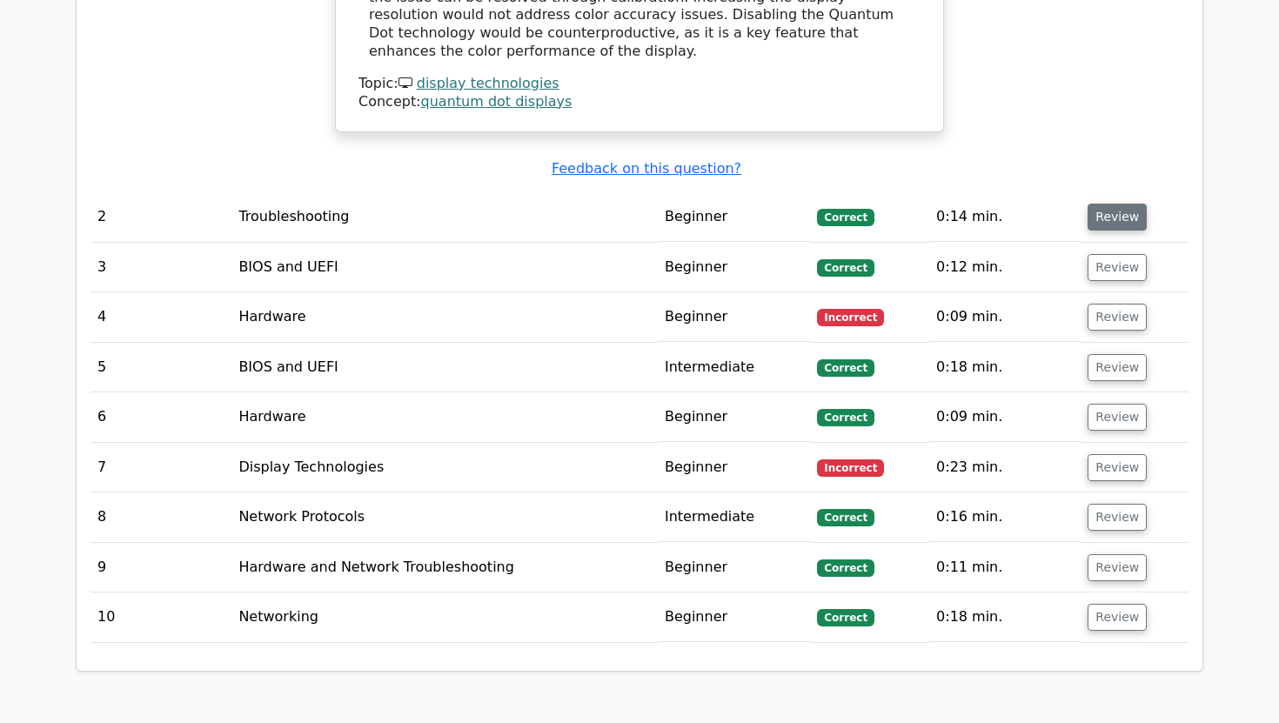
click at [1116, 204] on button "Review" at bounding box center [1117, 217] width 59 height 27
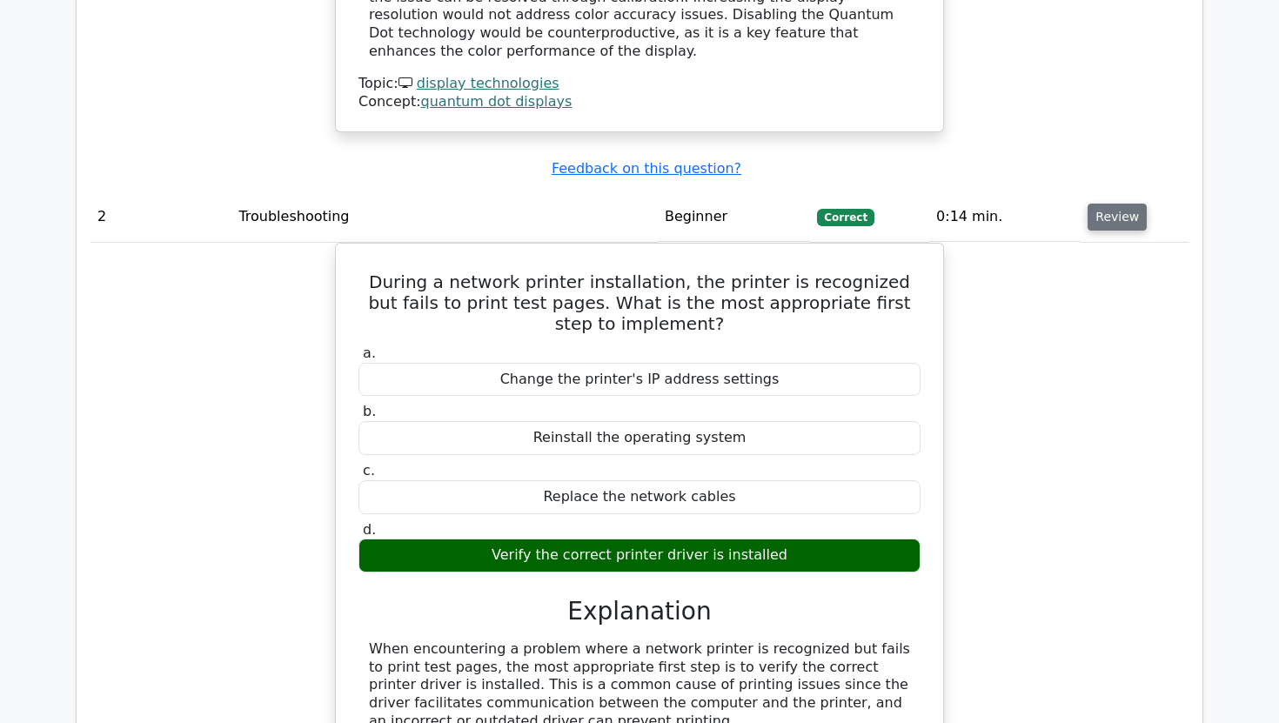
click at [1116, 204] on button "Review" at bounding box center [1117, 217] width 59 height 27
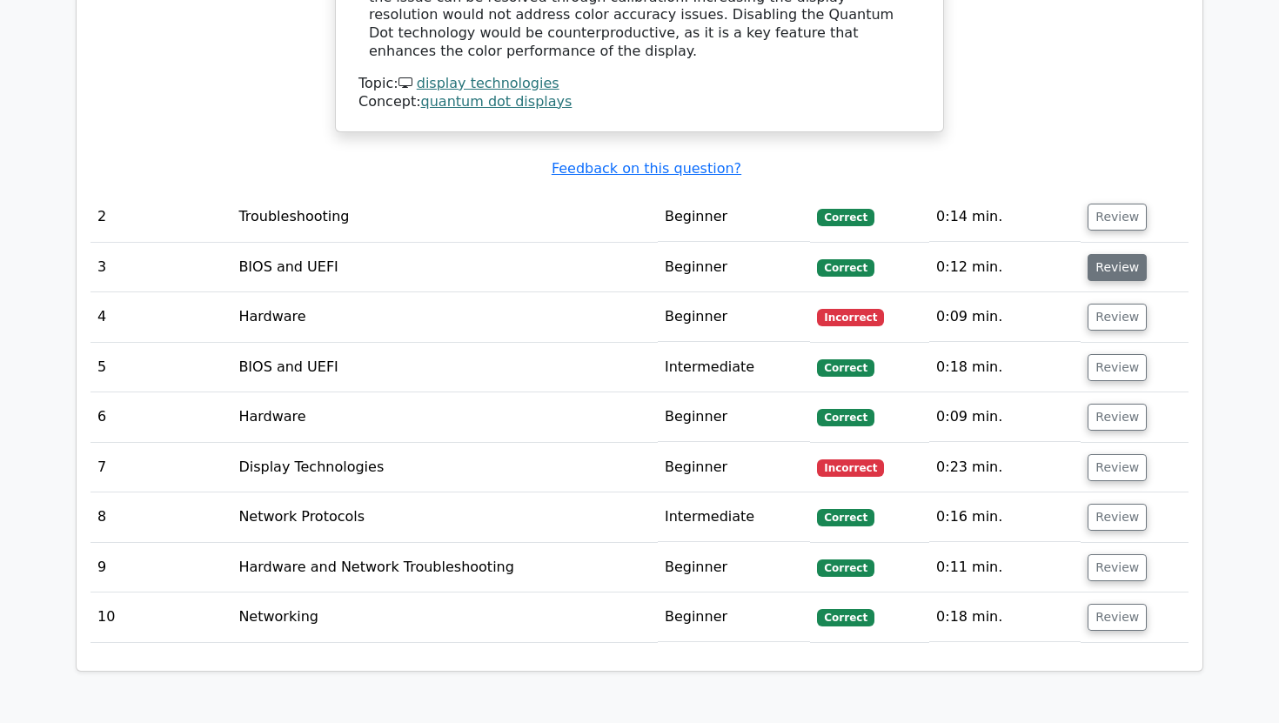
click at [1114, 254] on button "Review" at bounding box center [1117, 267] width 59 height 27
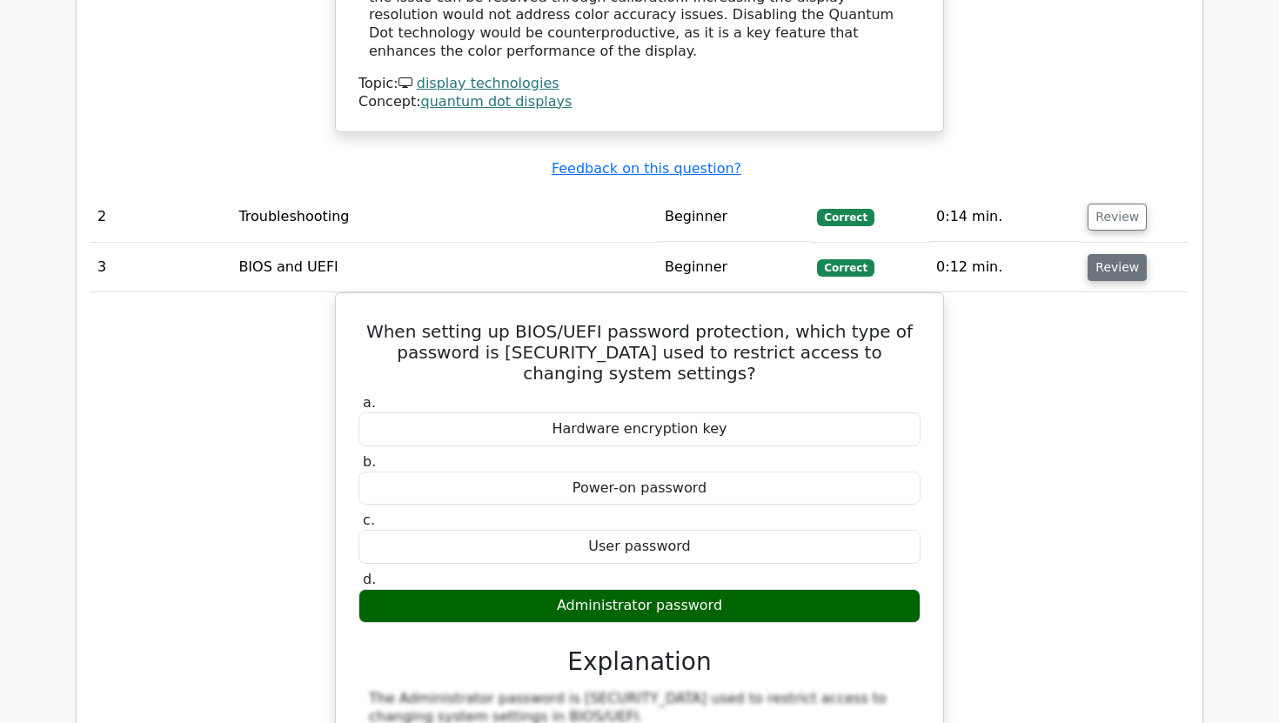
click at [1114, 254] on button "Review" at bounding box center [1117, 267] width 59 height 27
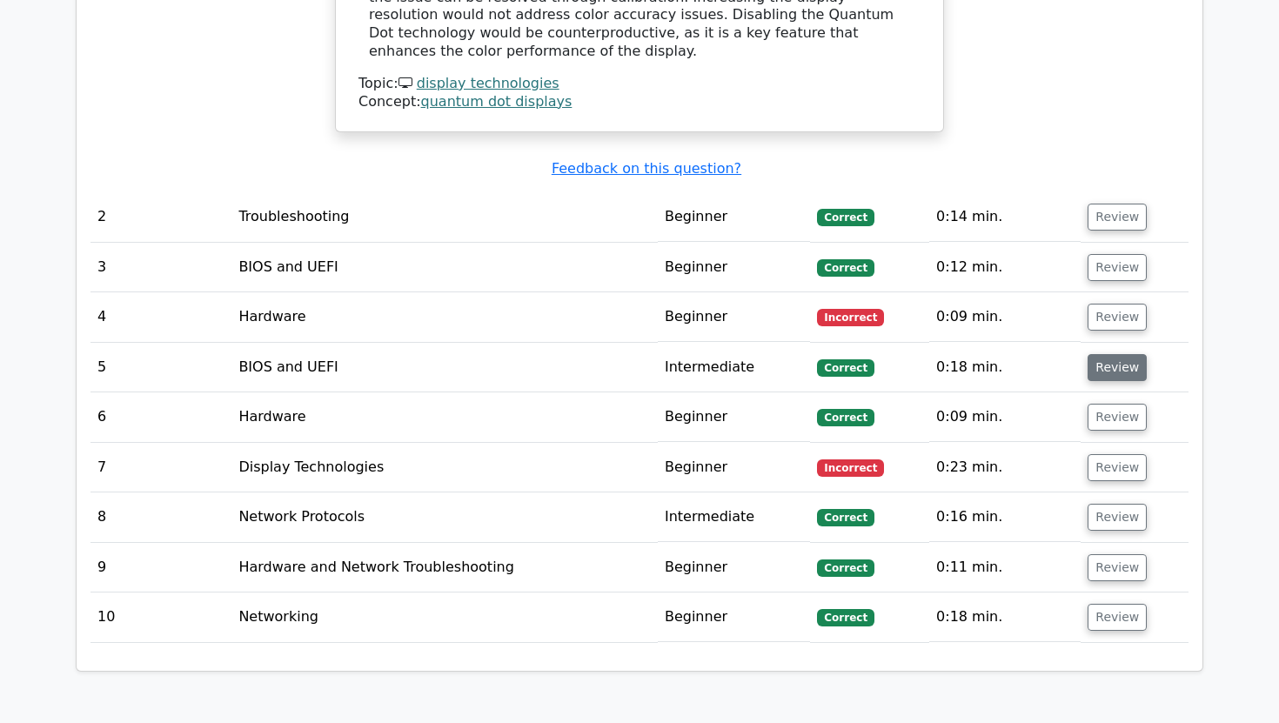
click at [1105, 354] on button "Review" at bounding box center [1117, 367] width 59 height 27
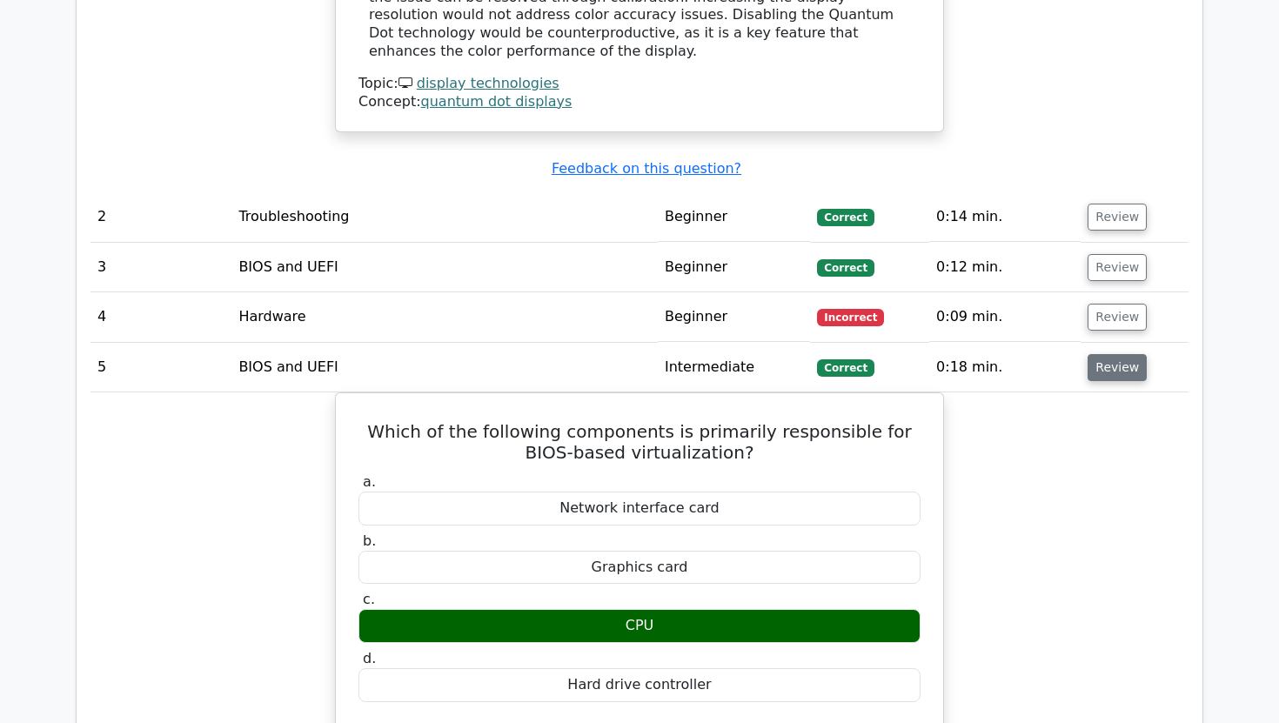
click at [1105, 354] on button "Review" at bounding box center [1117, 367] width 59 height 27
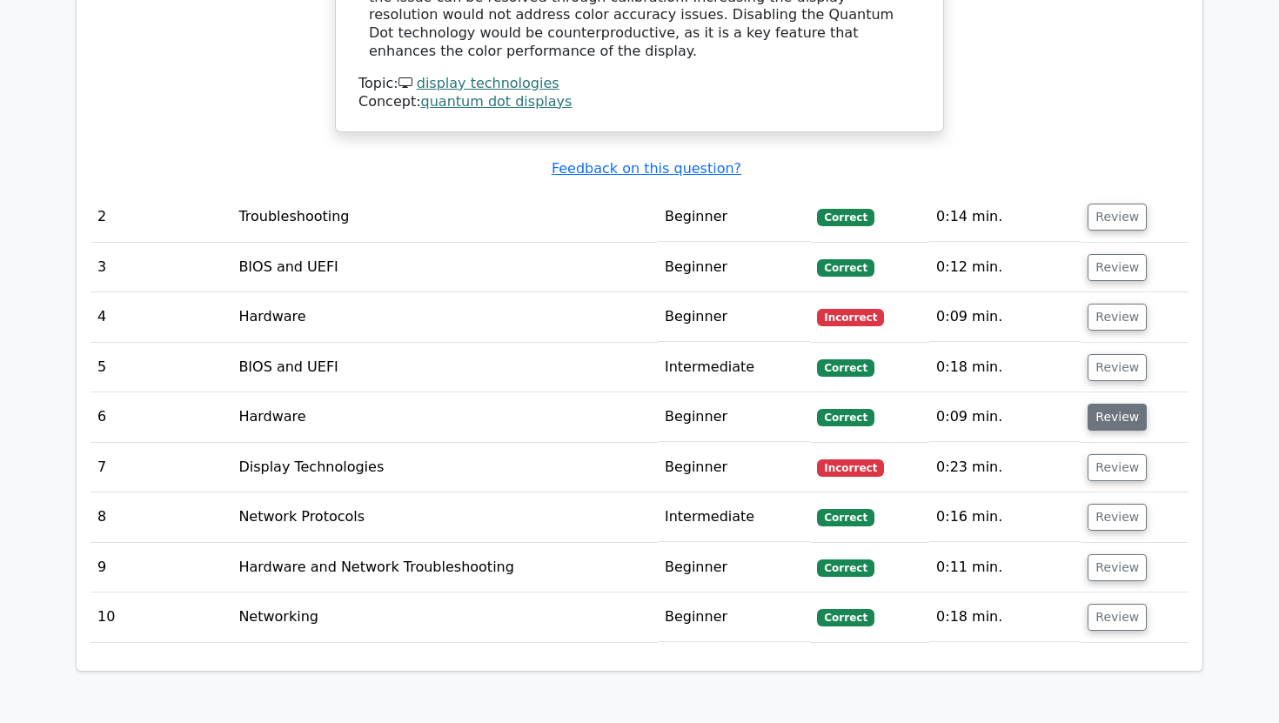
click at [1097, 404] on button "Review" at bounding box center [1117, 417] width 59 height 27
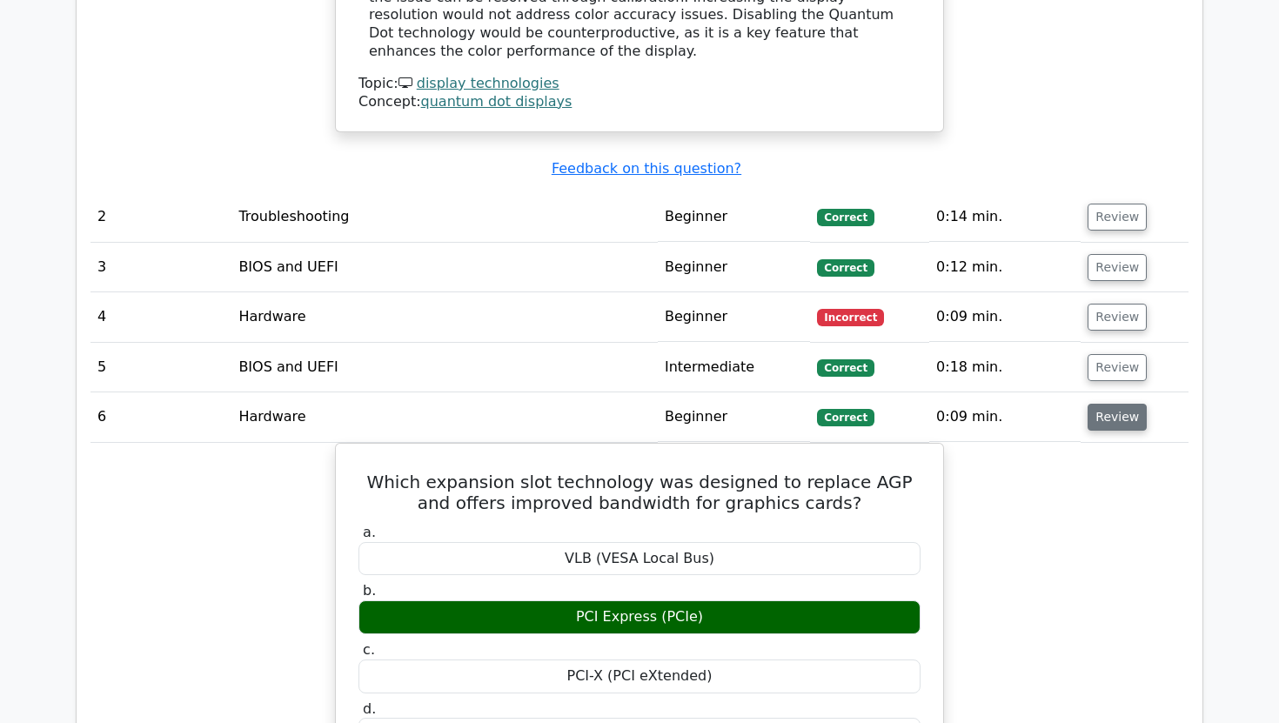
click at [1100, 404] on button "Review" at bounding box center [1117, 417] width 59 height 27
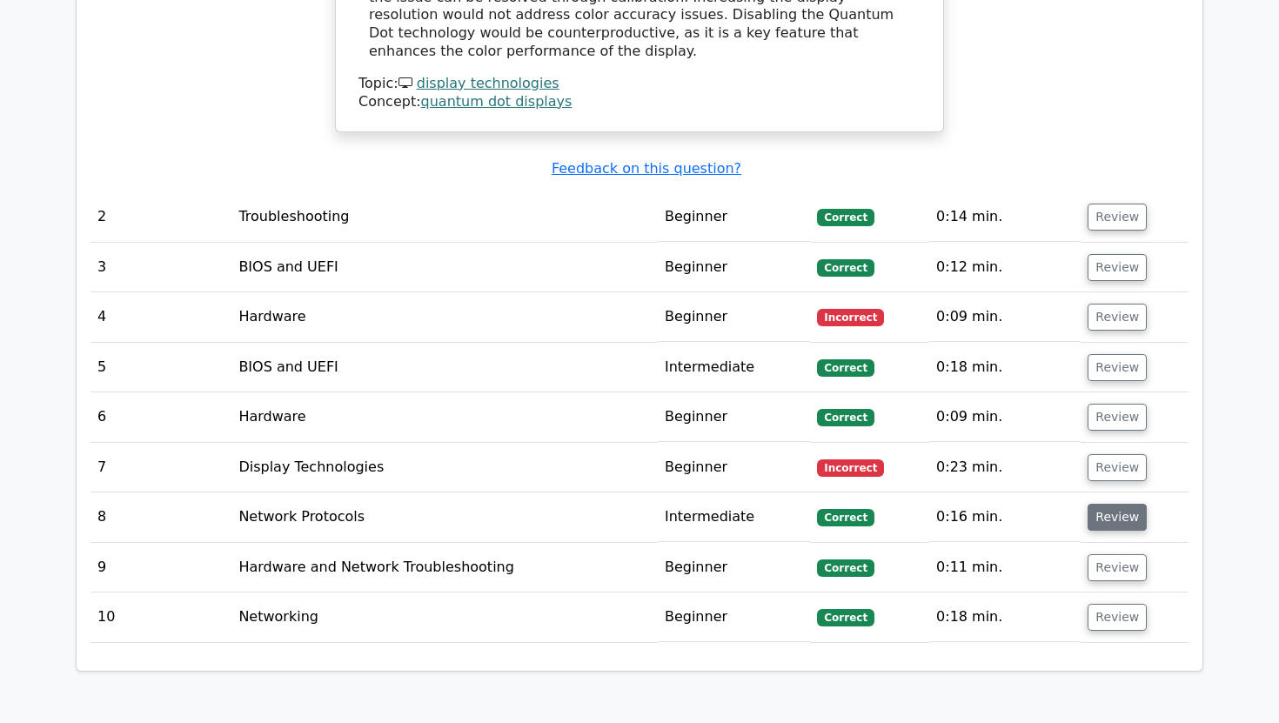
click at [1104, 504] on button "Review" at bounding box center [1117, 517] width 59 height 27
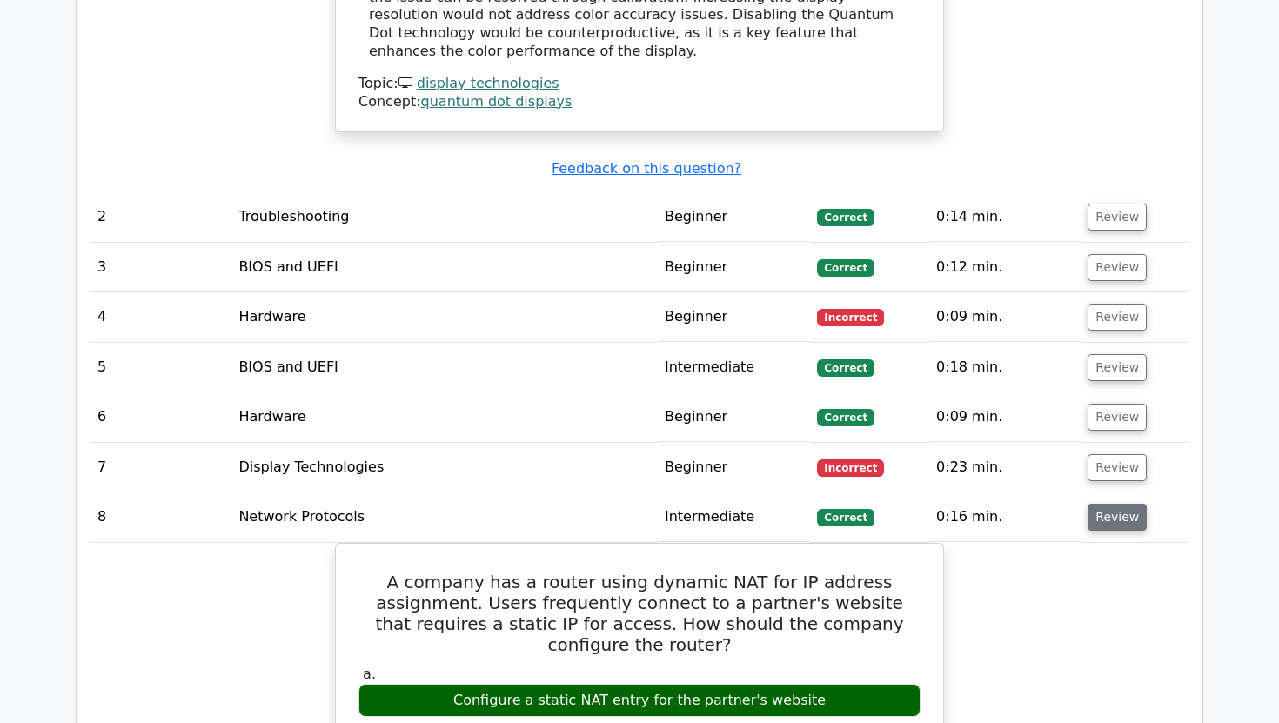
click at [1104, 504] on button "Review" at bounding box center [1117, 517] width 59 height 27
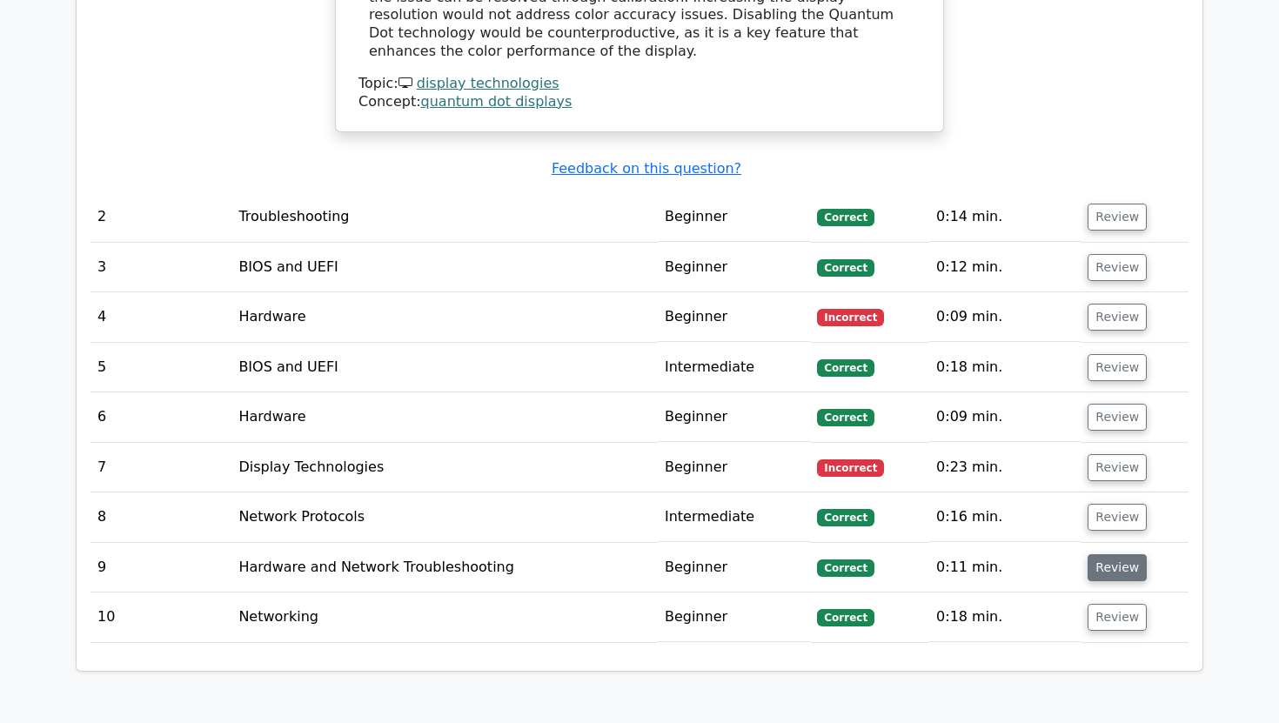
click at [1093, 554] on button "Review" at bounding box center [1117, 567] width 59 height 27
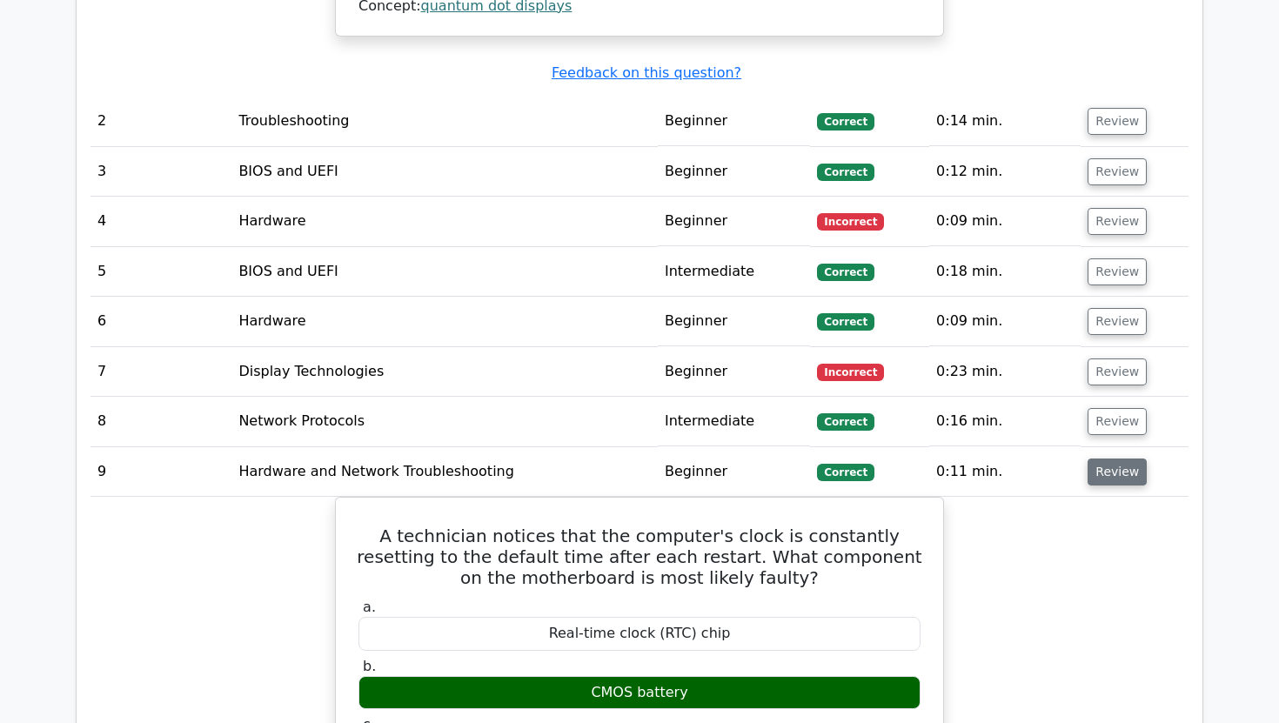
scroll to position [2112, 0]
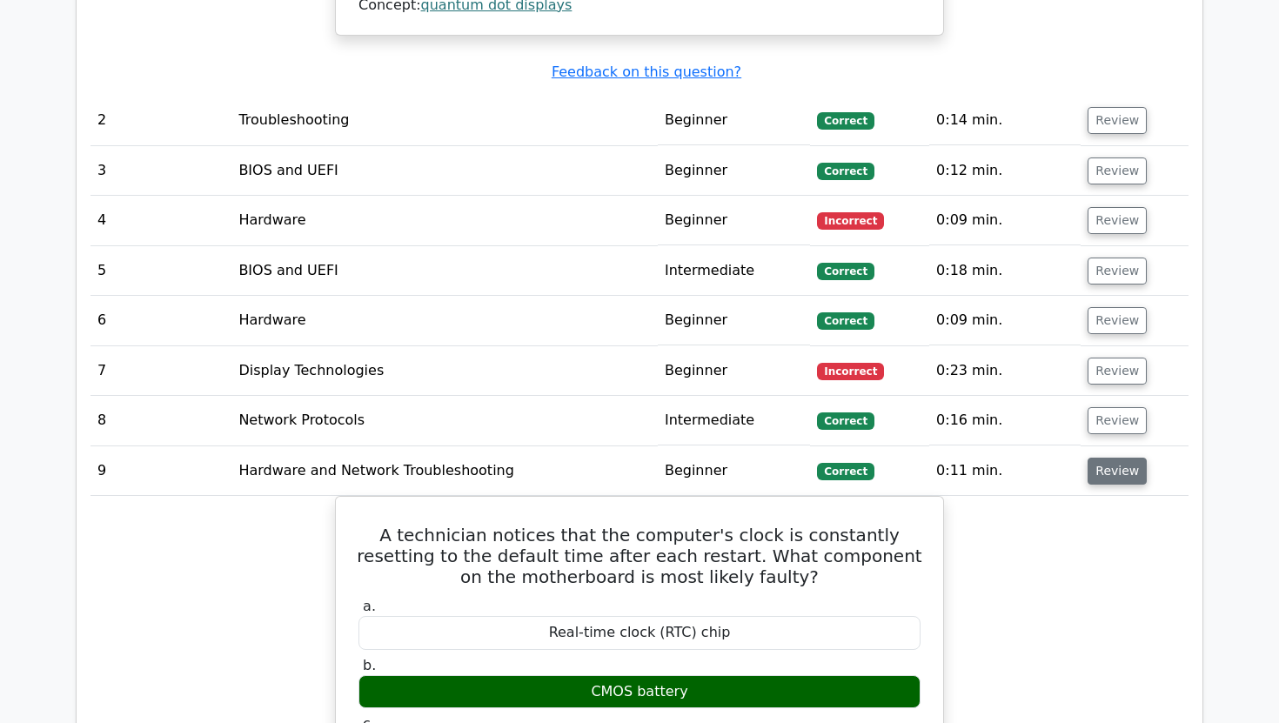
click at [1128, 458] on button "Review" at bounding box center [1117, 471] width 59 height 27
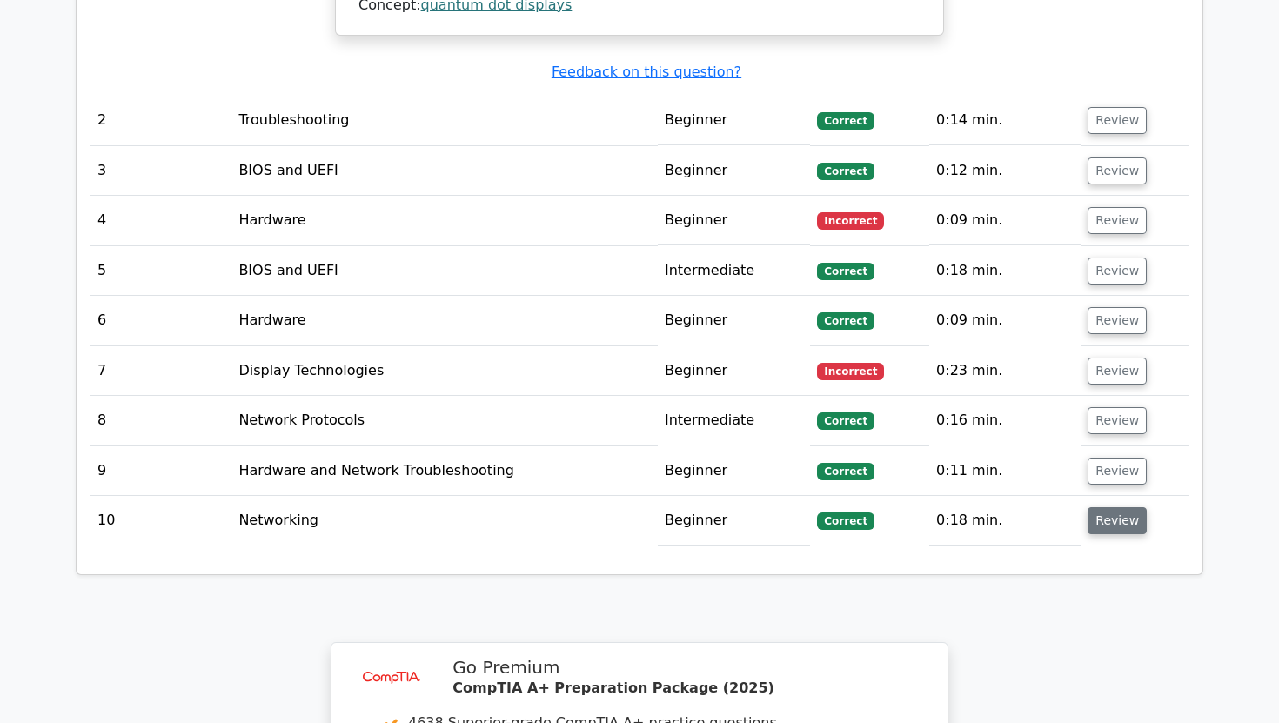
click at [1104, 507] on button "Review" at bounding box center [1117, 520] width 59 height 27
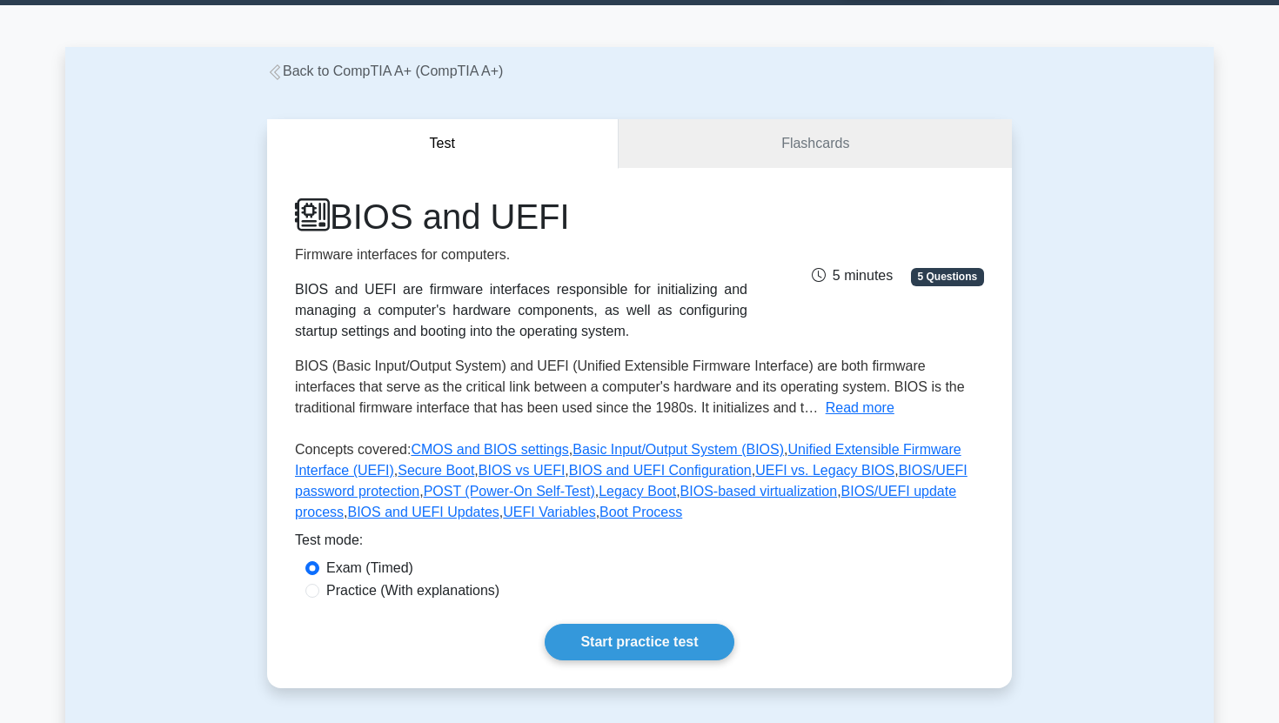
scroll to position [55, 0]
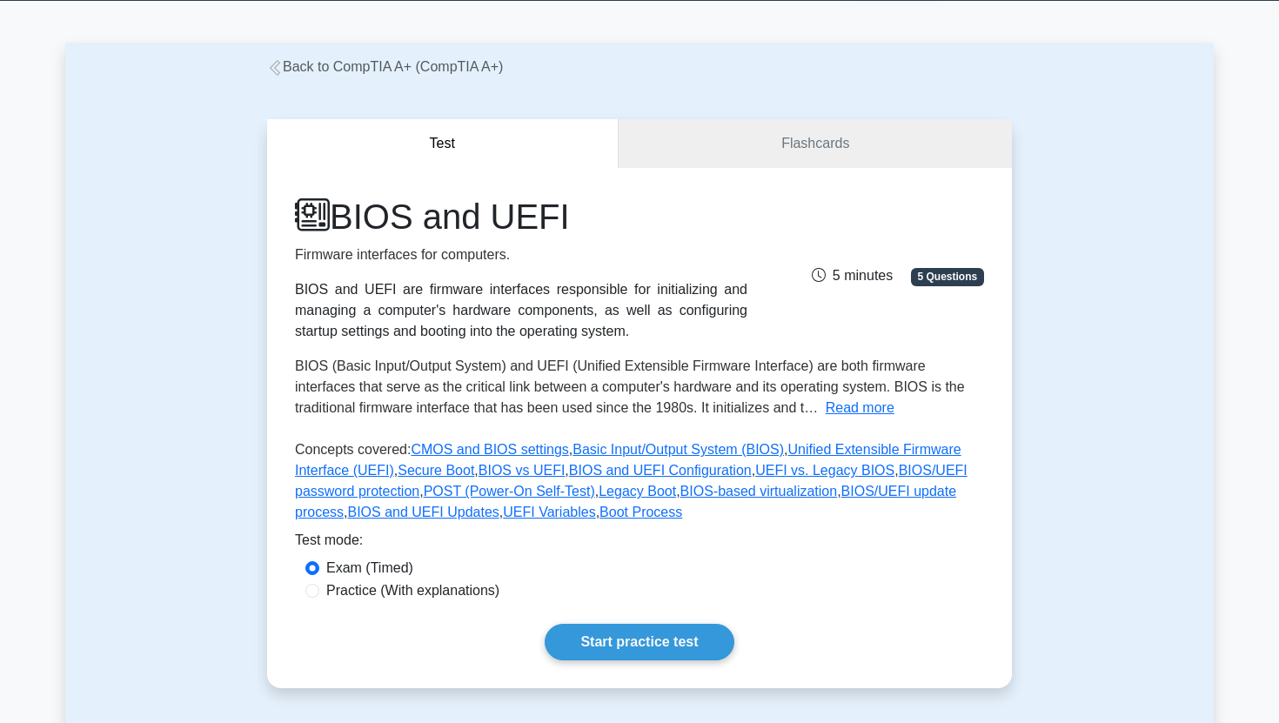
click at [760, 108] on div "Test Flashcards BIOS and UEFI Firmware interfaces for computers. BIOS and UEFI …" at bounding box center [640, 403] width 766 height 653
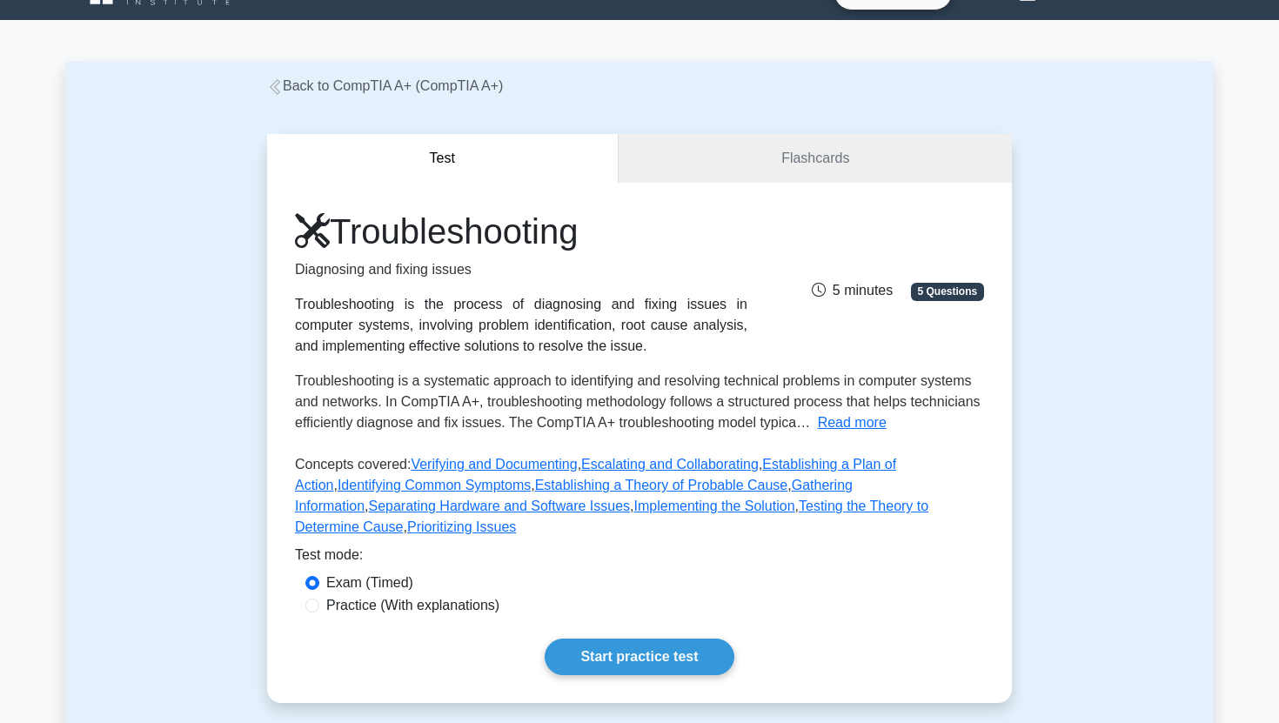
scroll to position [37, 0]
